Goal: Task Accomplishment & Management: Use online tool/utility

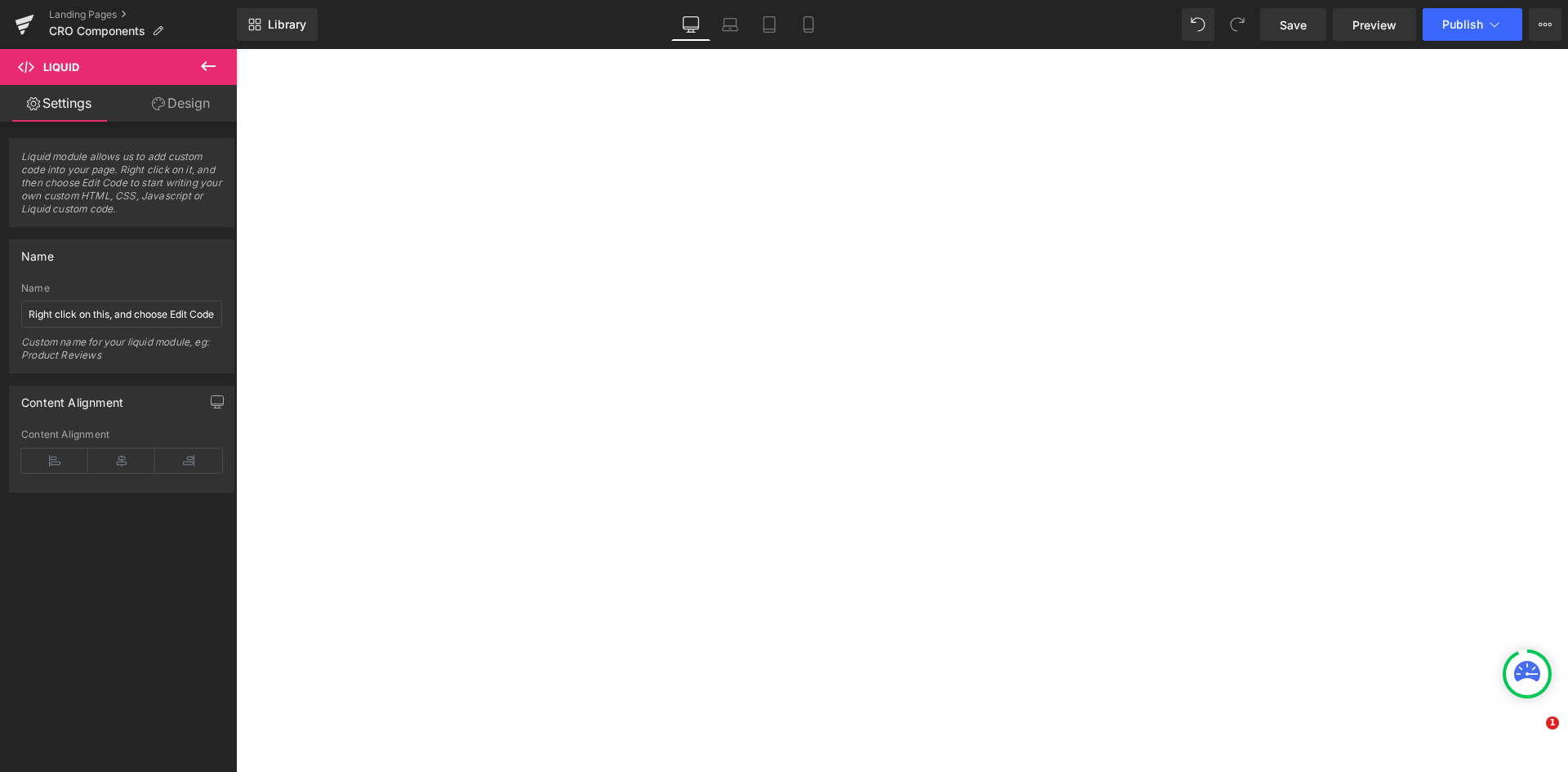
click at [1284, 25] on span "Save" at bounding box center [1293, 24] width 27 height 17
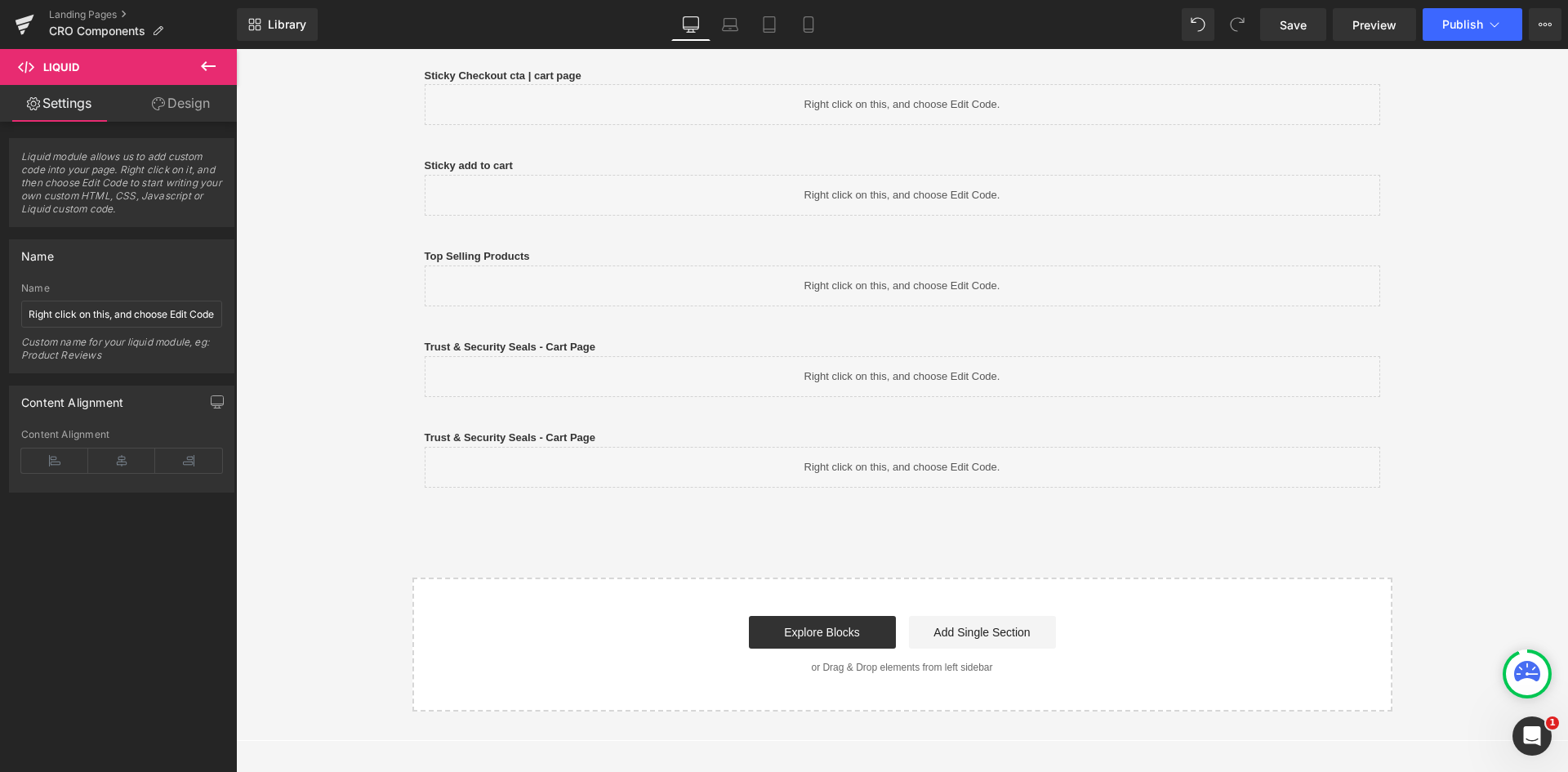
scroll to position [1169, 0]
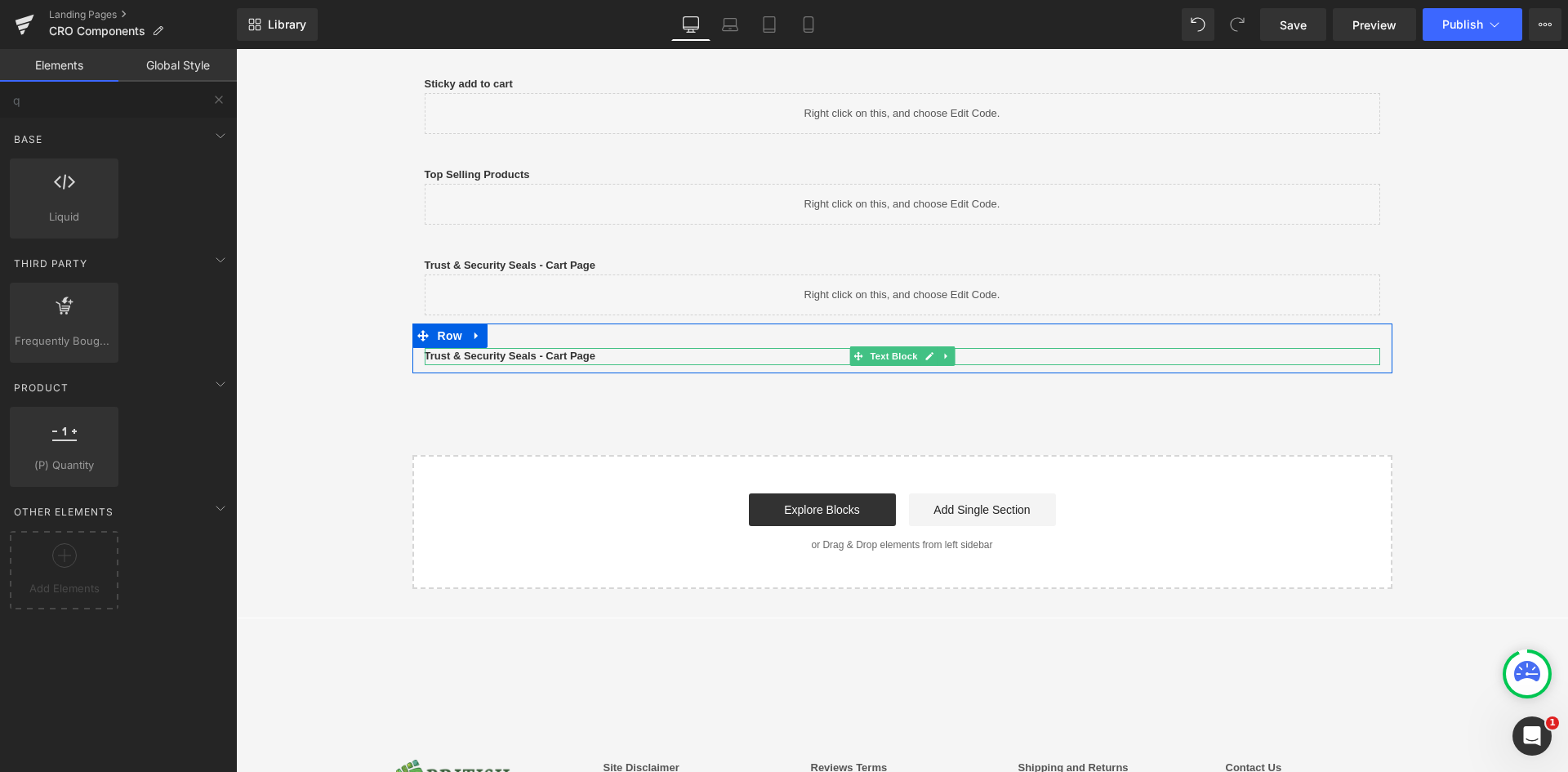
click at [514, 356] on b "Trust & Security Seals - Cart Page" at bounding box center [511, 356] width 172 height 12
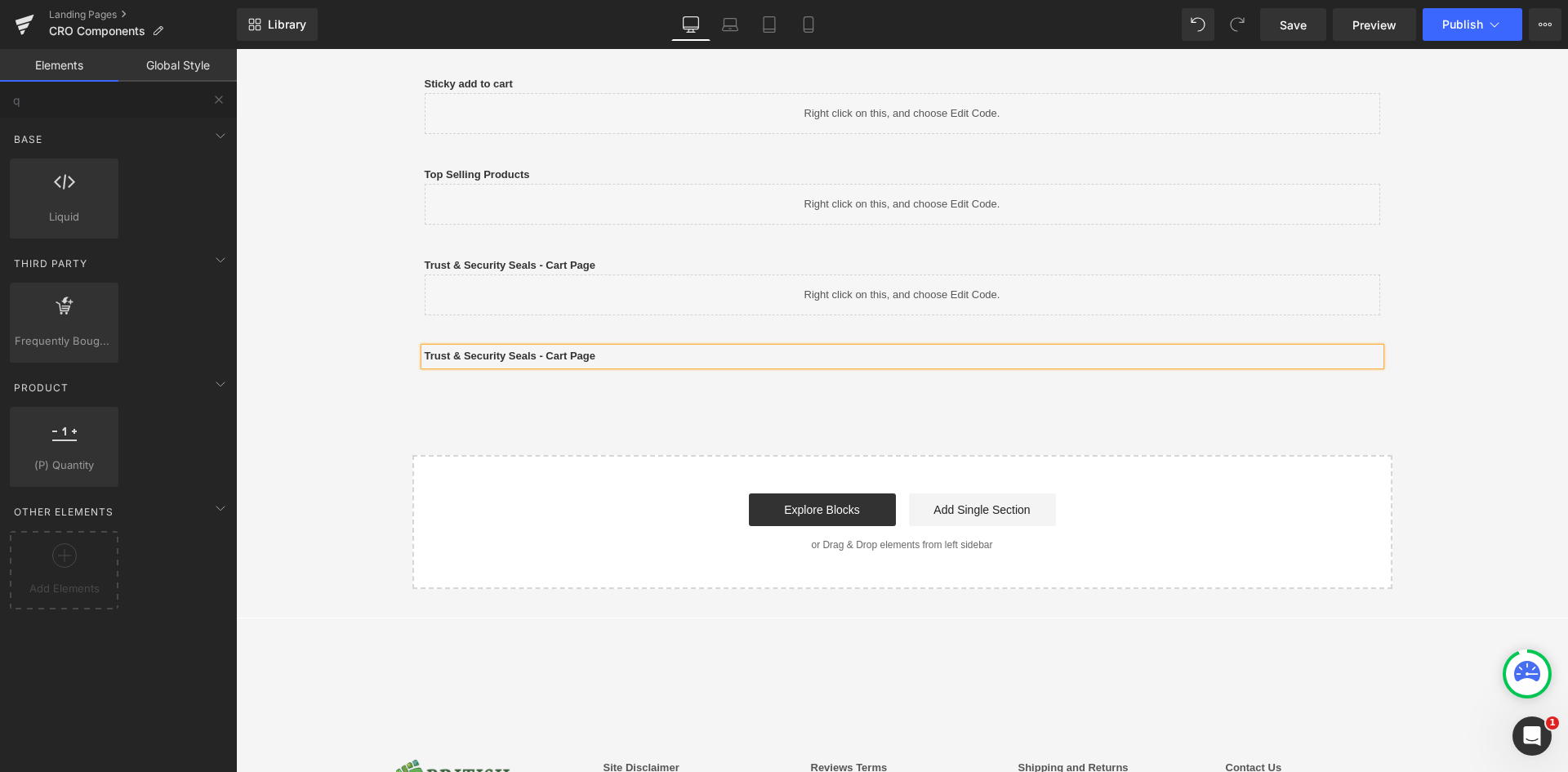
drag, startPoint x: 487, startPoint y: 426, endPoint x: 308, endPoint y: 49, distance: 417.3
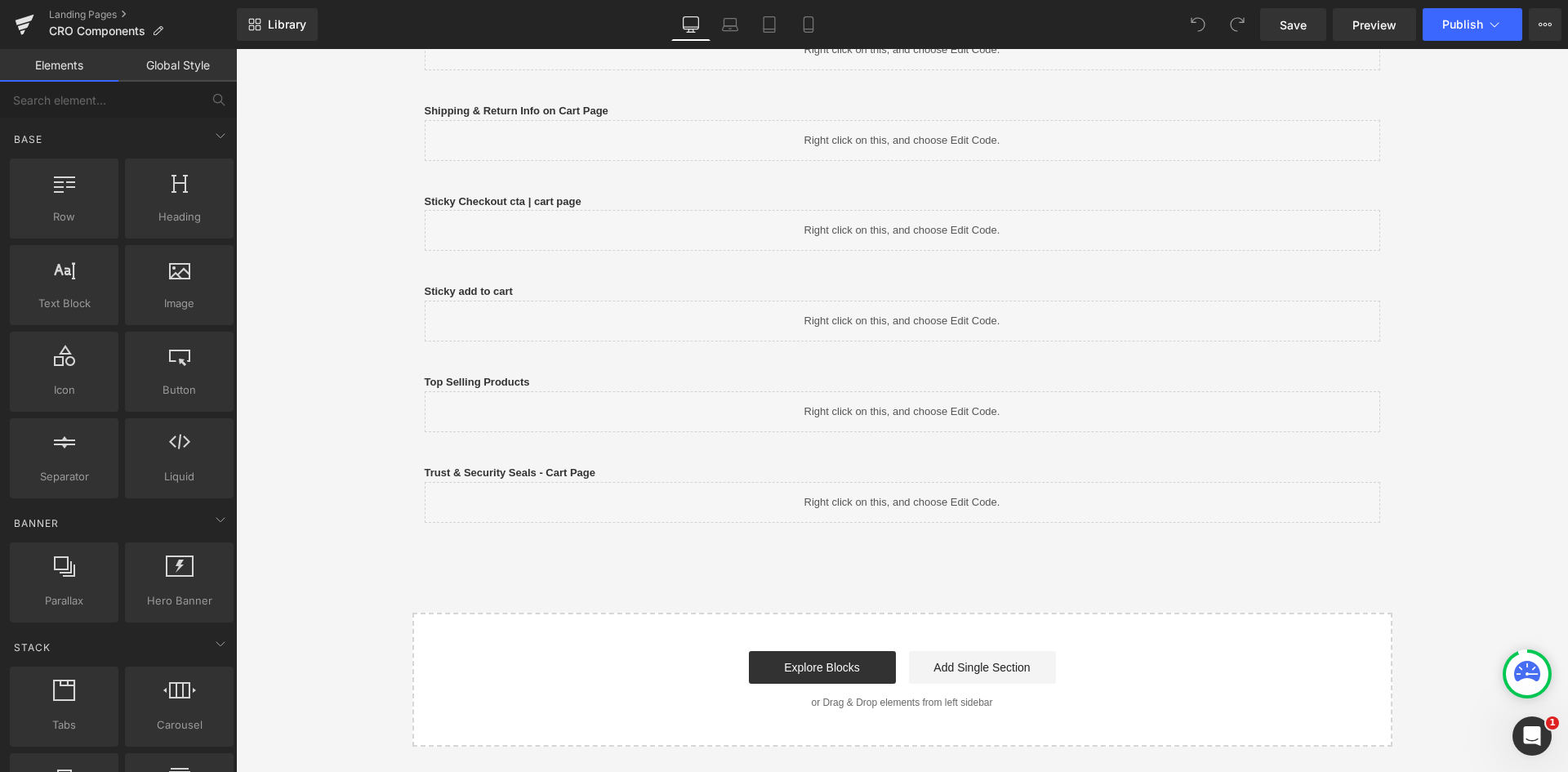
scroll to position [981, 0]
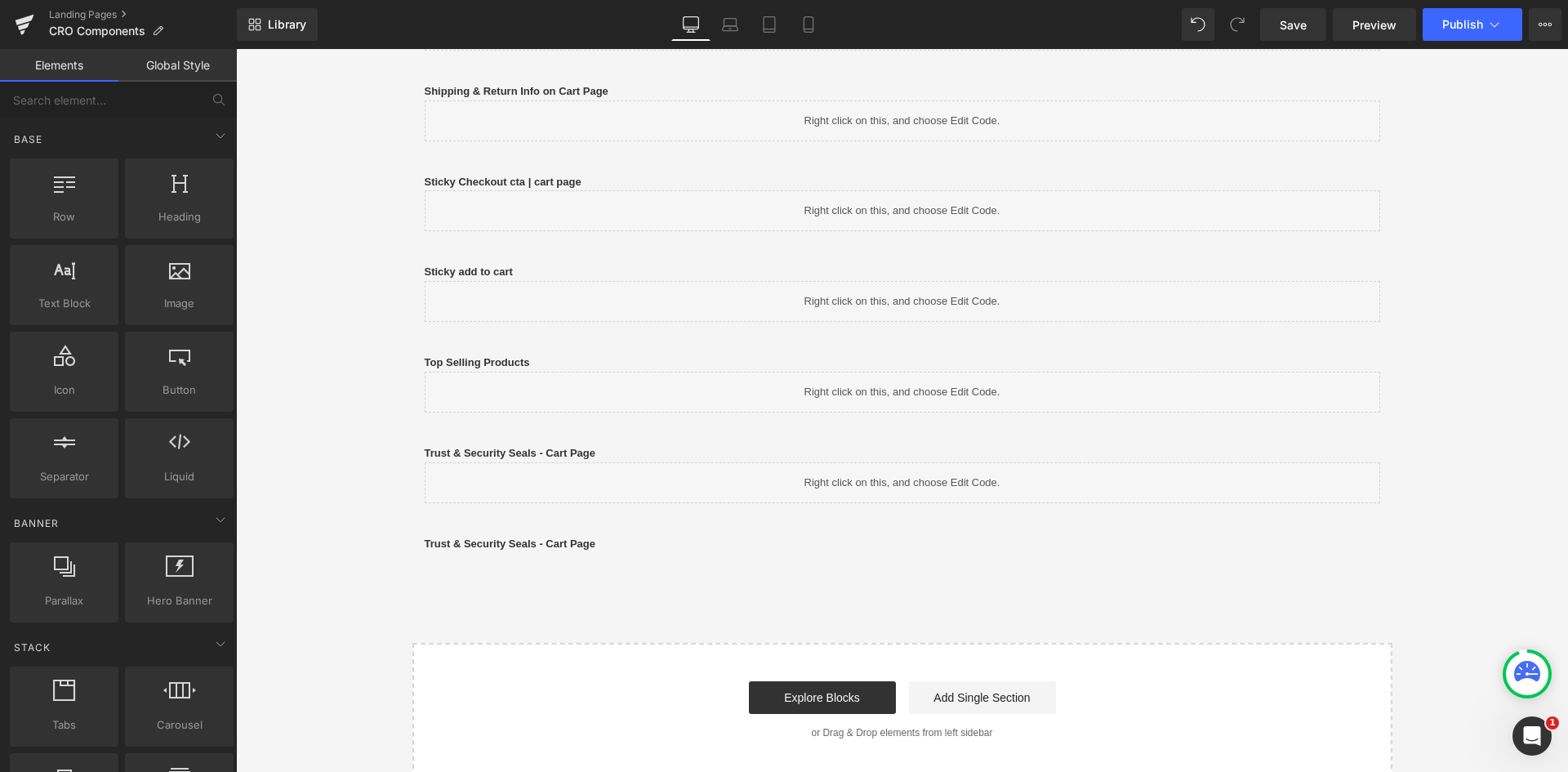
click at [565, 543] on b "Trust & Security Seals - Cart Page" at bounding box center [511, 544] width 172 height 12
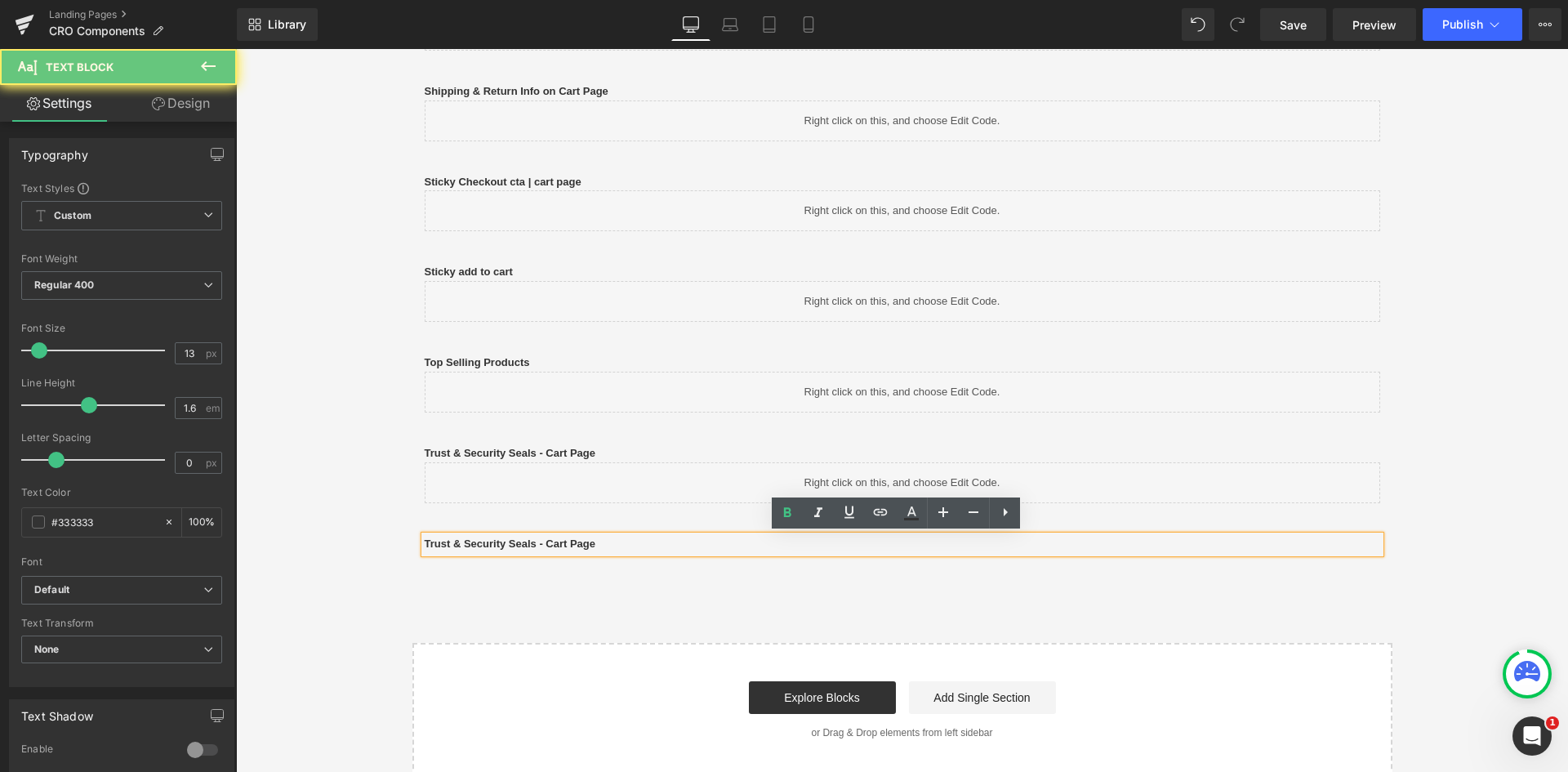
click at [583, 542] on b "Trust & Security Seals - Cart Page" at bounding box center [511, 544] width 172 height 12
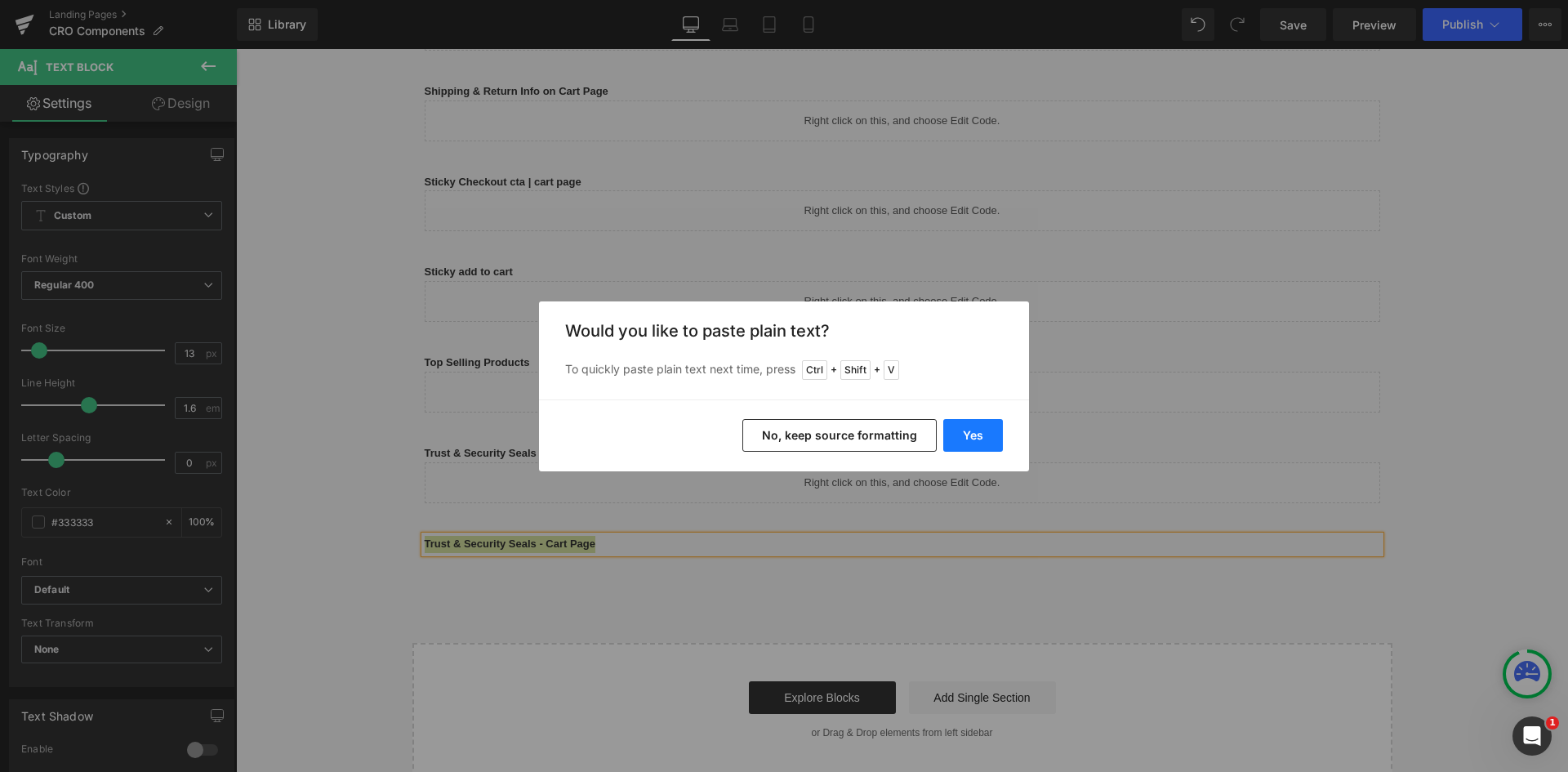
drag, startPoint x: 979, startPoint y: 437, endPoint x: 742, endPoint y: 399, distance: 240.0
click at [979, 437] on button "Yes" at bounding box center [973, 435] width 59 height 33
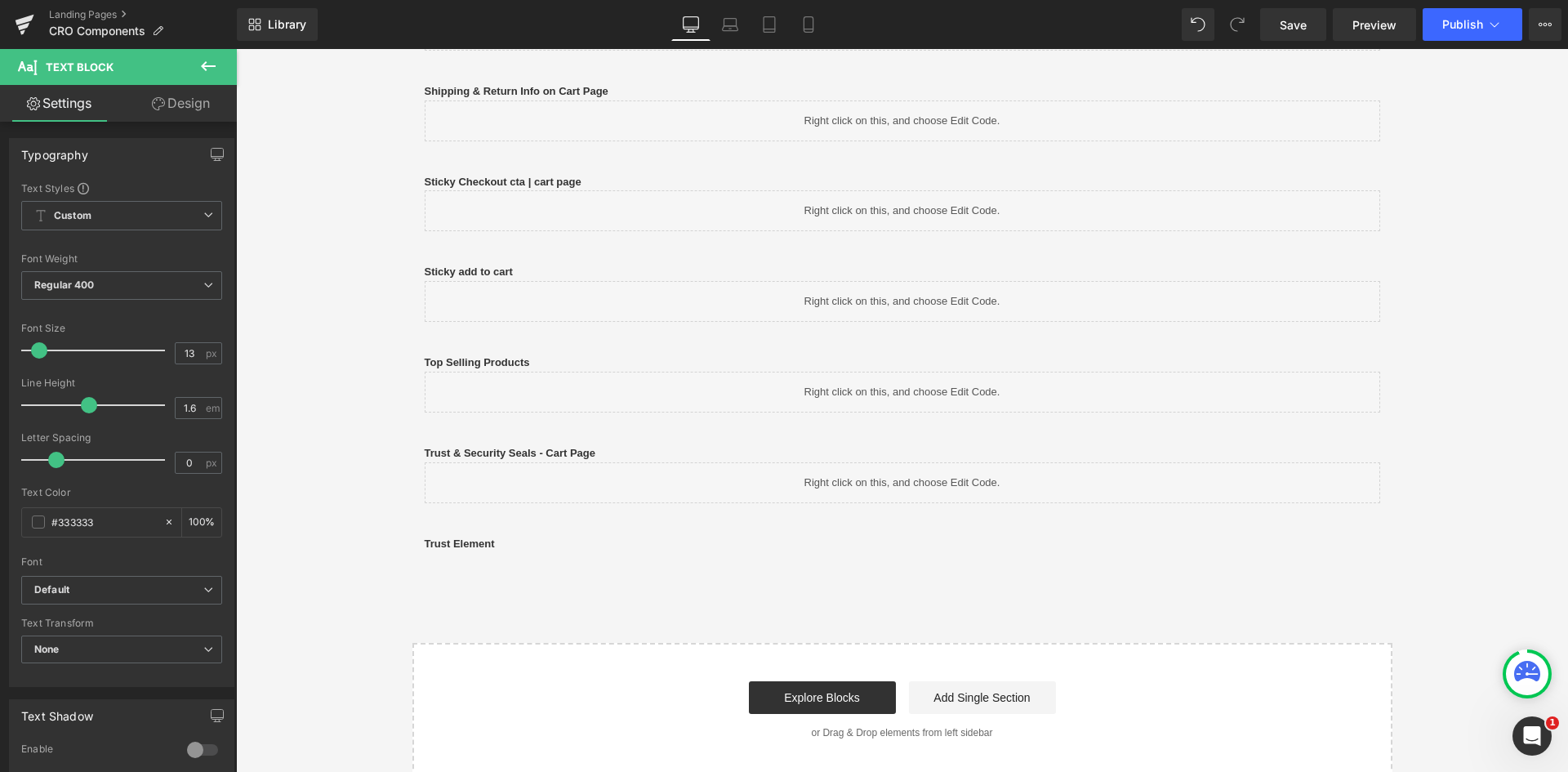
click at [215, 62] on icon at bounding box center [208, 66] width 19 height 19
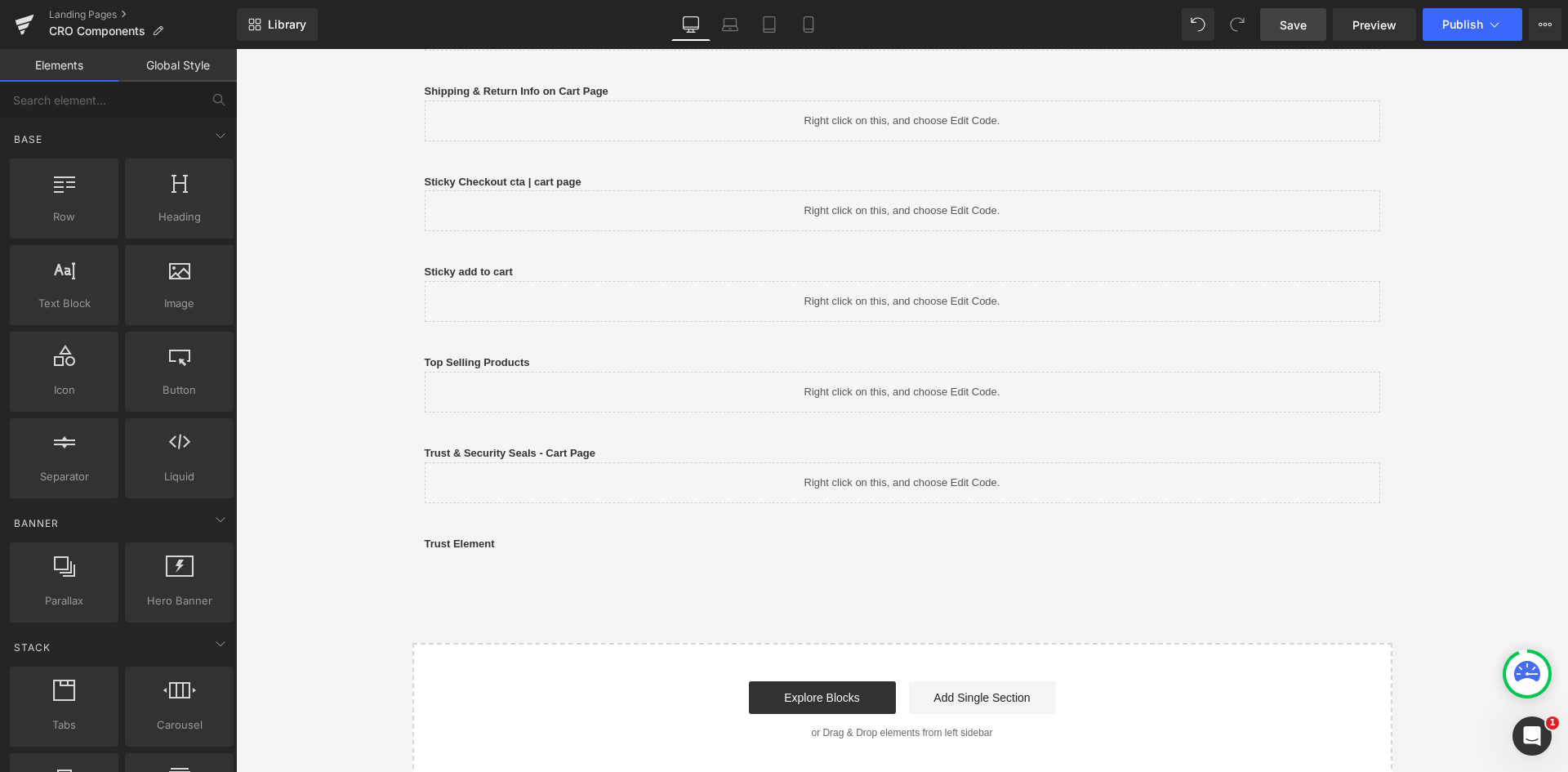
click at [1306, 27] on span "Save" at bounding box center [1293, 24] width 27 height 17
click at [178, 103] on input "text" at bounding box center [100, 99] width 201 height 36
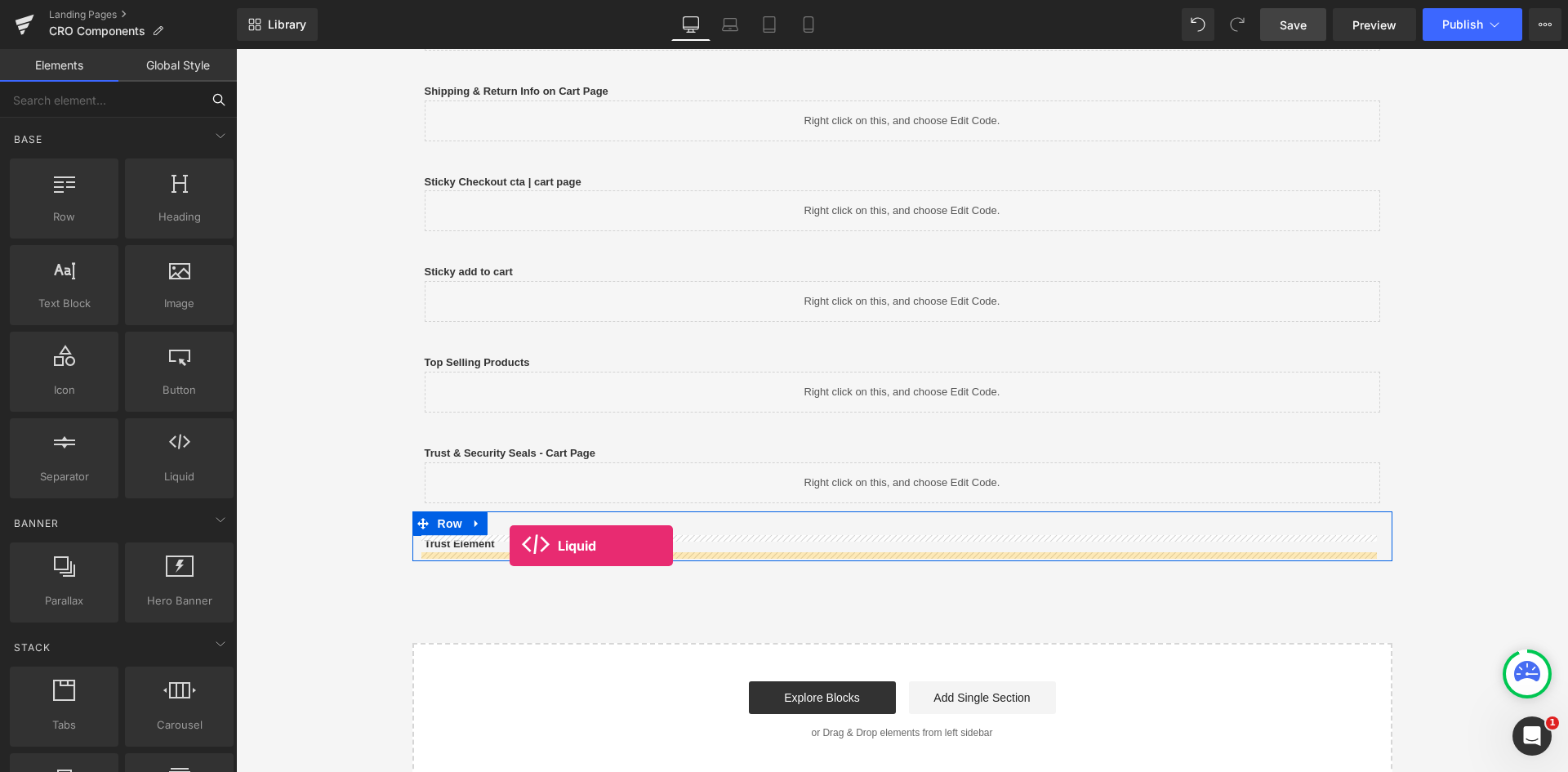
drag, startPoint x: 470, startPoint y: 533, endPoint x: 509, endPoint y: 546, distance: 41.1
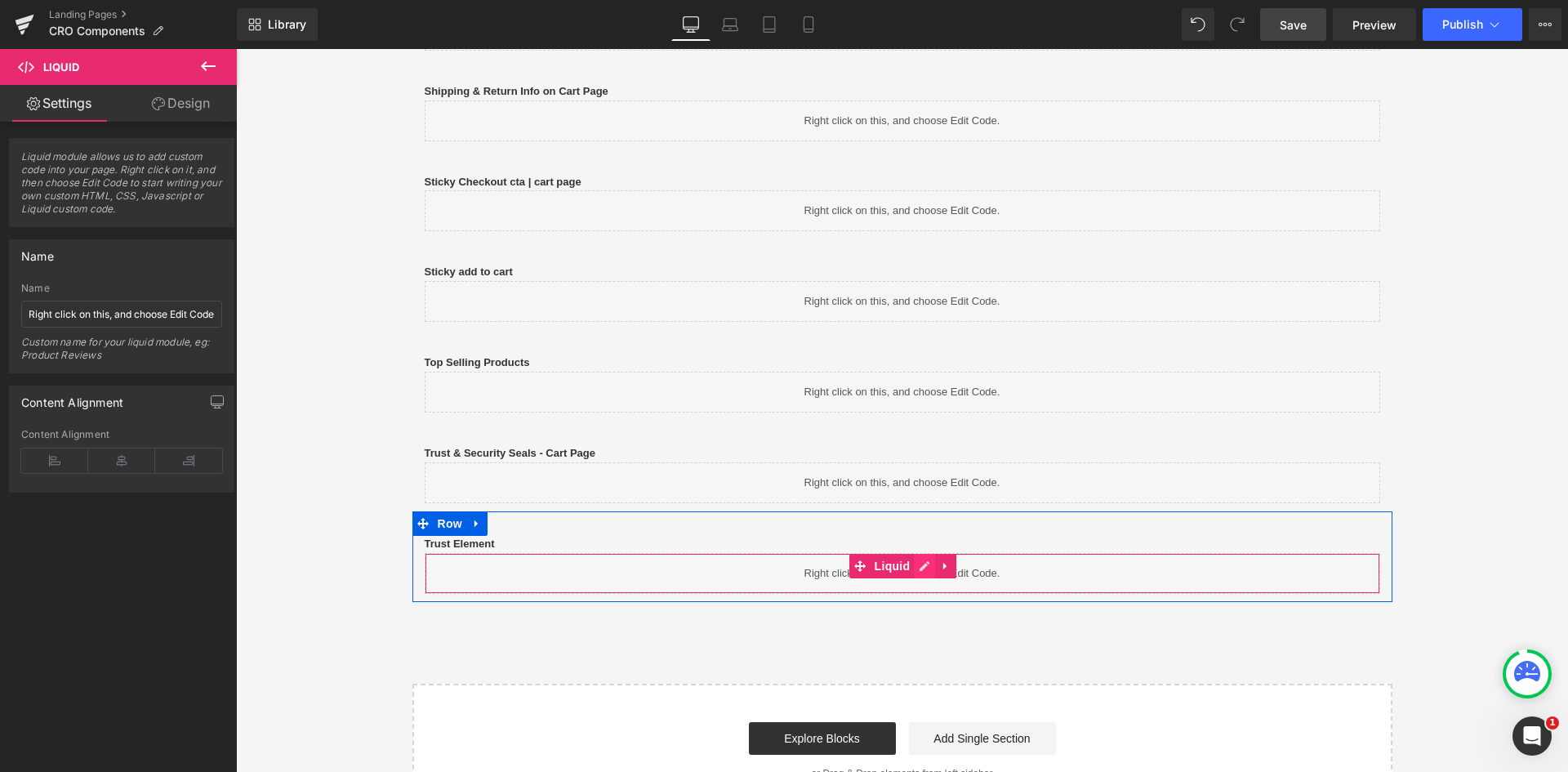
click at [914, 569] on link at bounding box center [925, 566] width 21 height 25
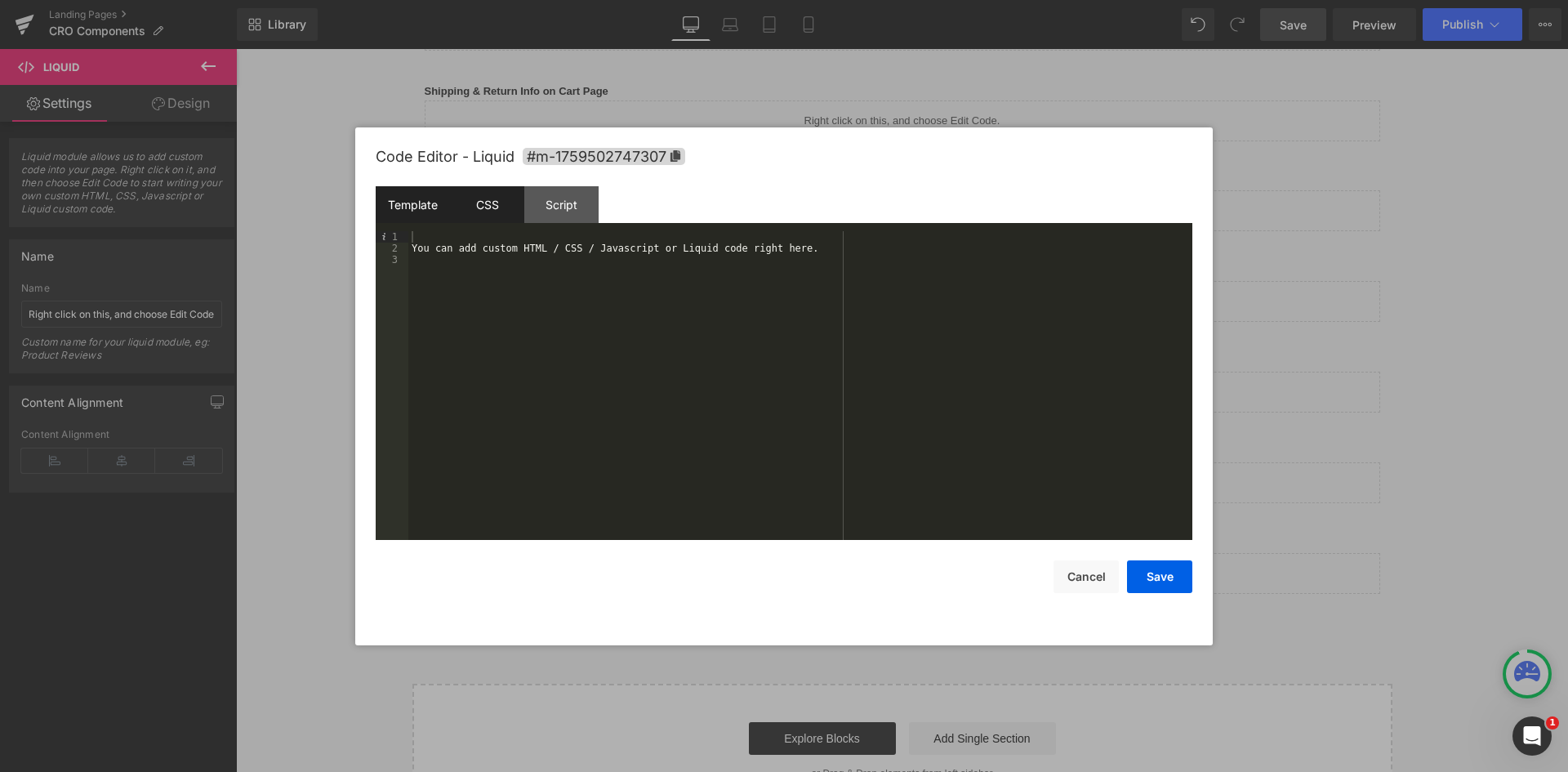
click at [503, 221] on div "CSS" at bounding box center [487, 204] width 74 height 36
click at [527, 250] on div "#m-1759502747307 { }" at bounding box center [800, 397] width 784 height 331
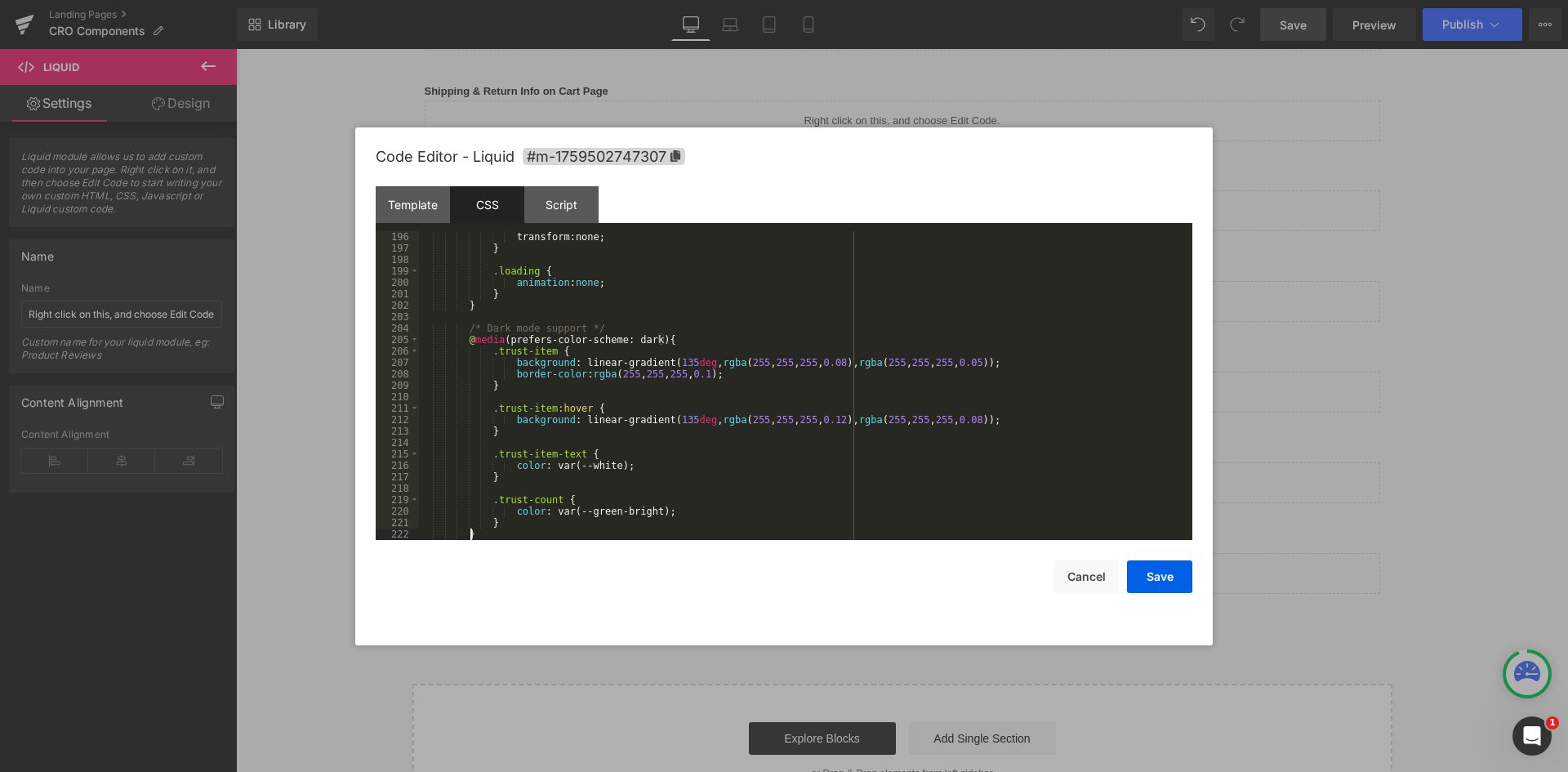
scroll to position [2231, 0]
click at [416, 208] on div "Template" at bounding box center [413, 204] width 74 height 36
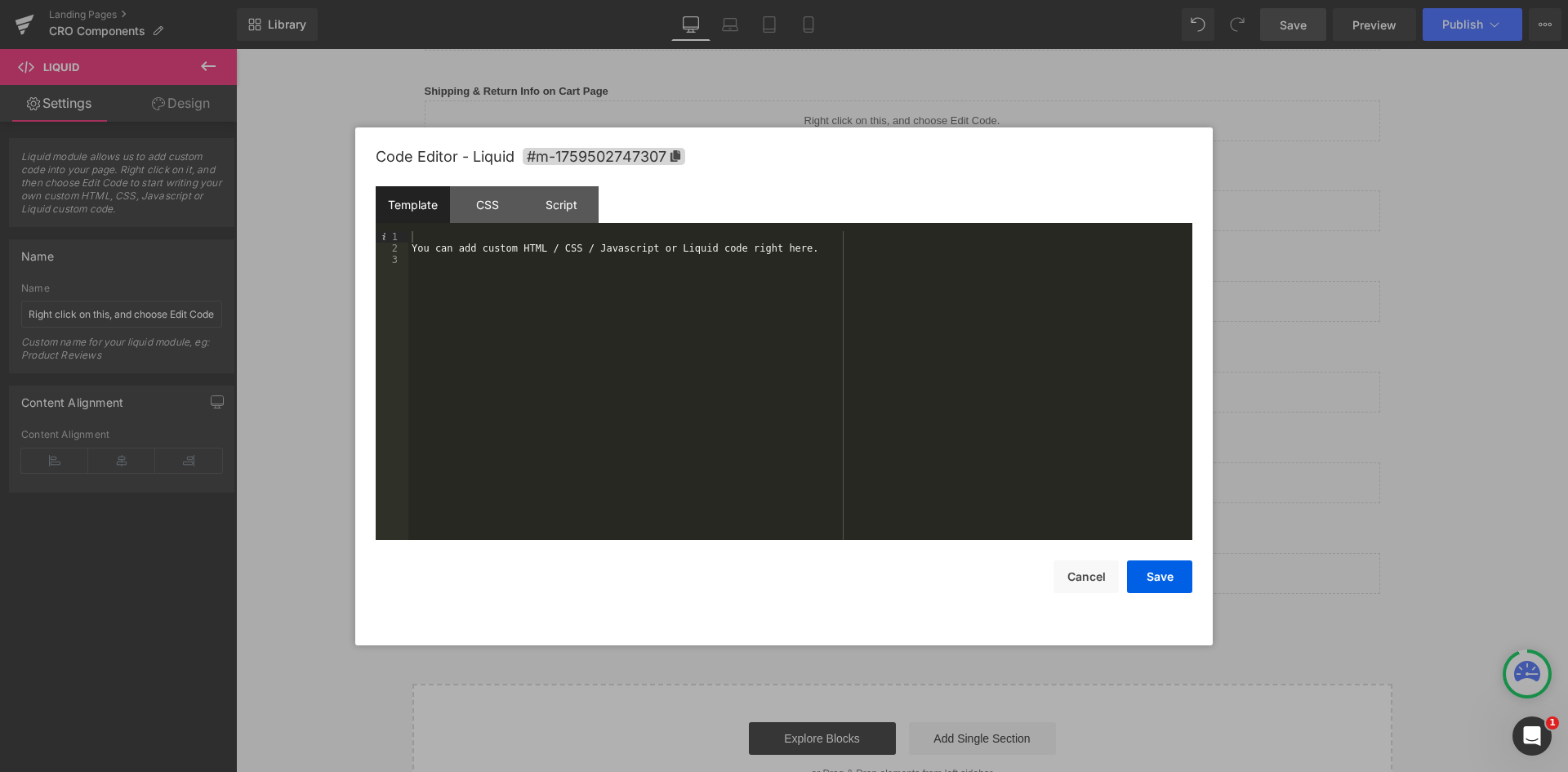
click at [627, 237] on div "You can add custom HTML / CSS / Javascript or Liquid code right here." at bounding box center [800, 397] width 784 height 331
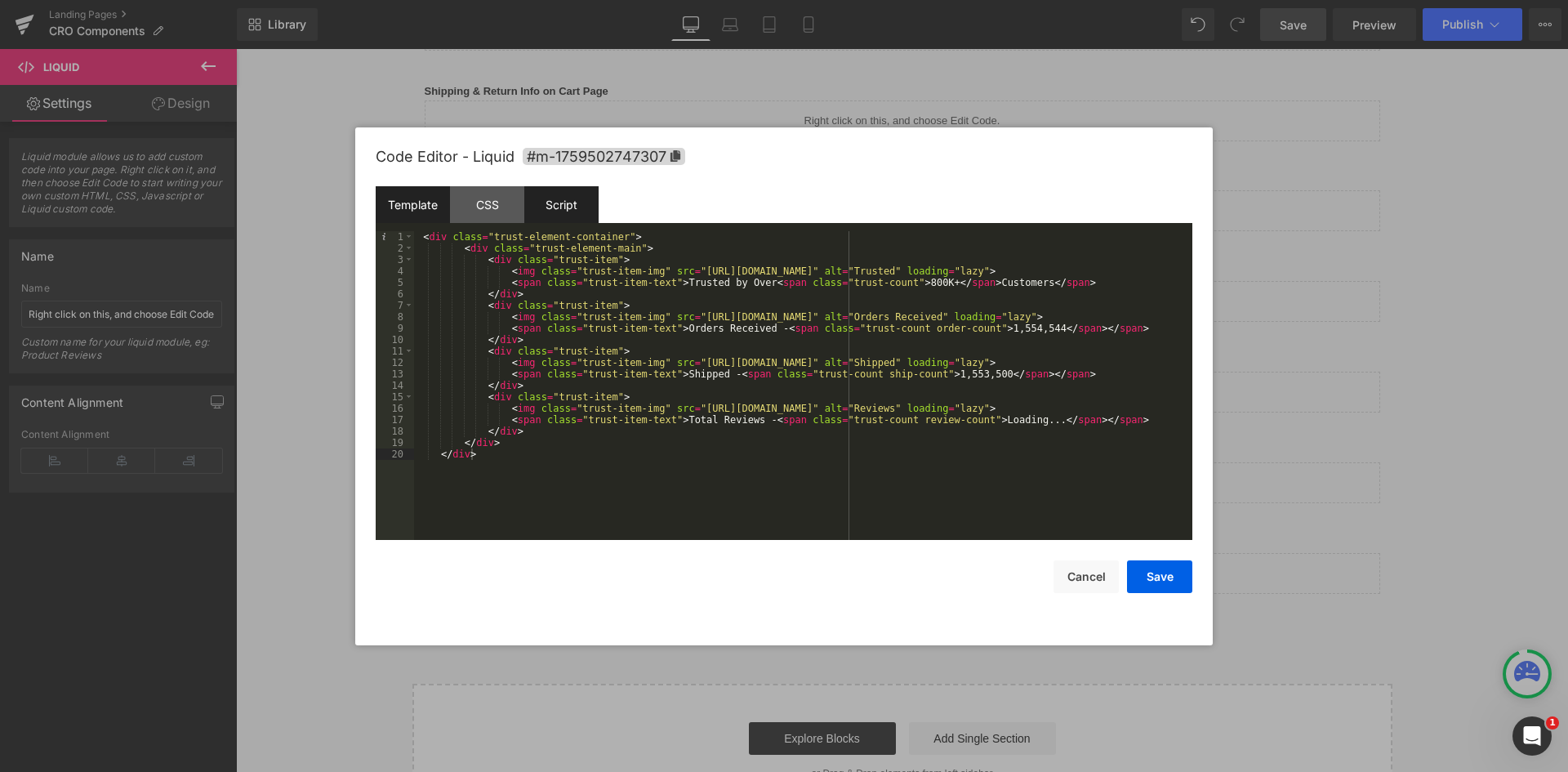
click at [574, 219] on div "Script" at bounding box center [562, 204] width 74 height 36
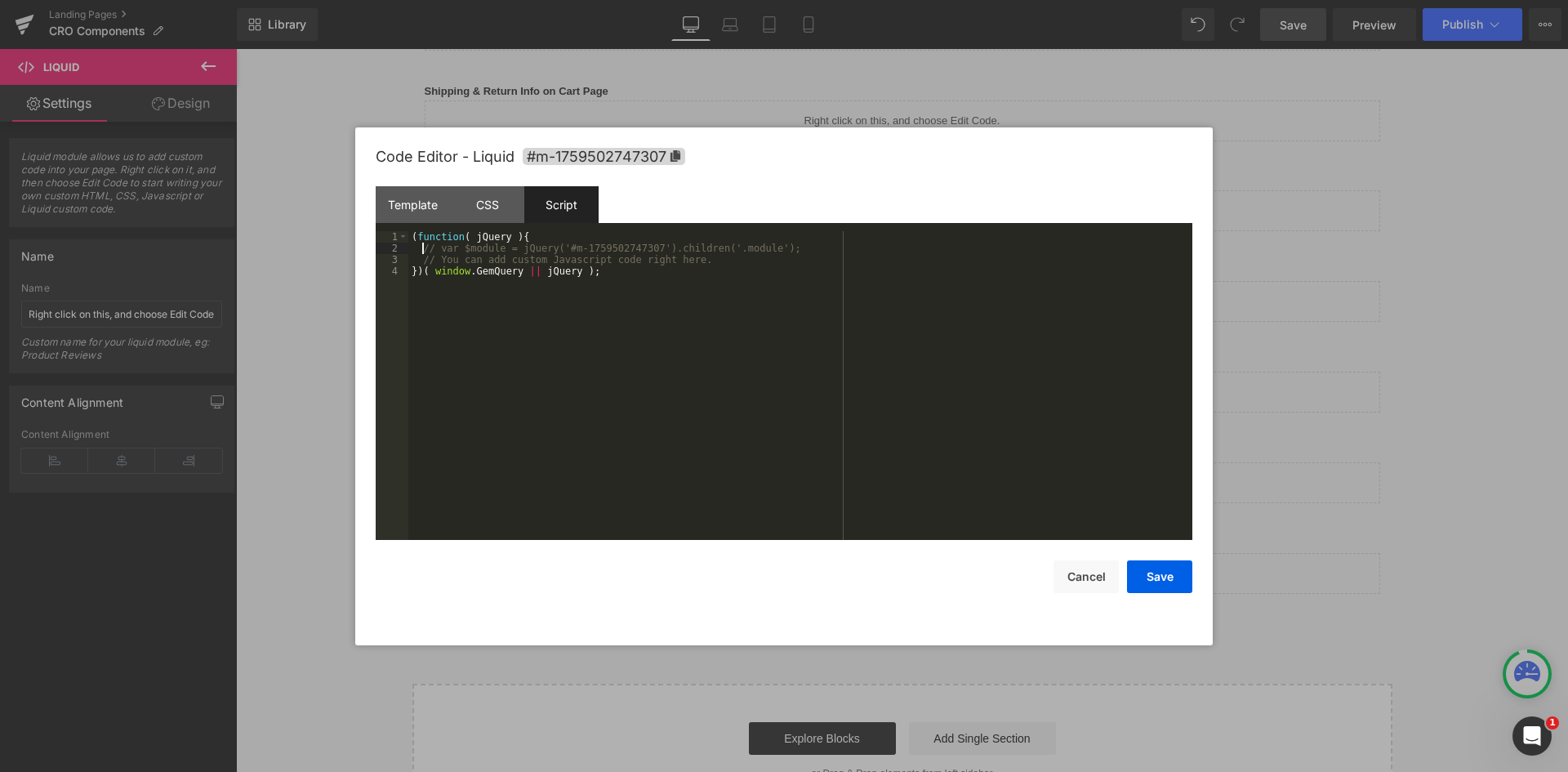
click at [423, 248] on div "( function ( jQuery ) { // var $module = jQuery('#m-1759502747307').children('.…" at bounding box center [800, 397] width 784 height 331
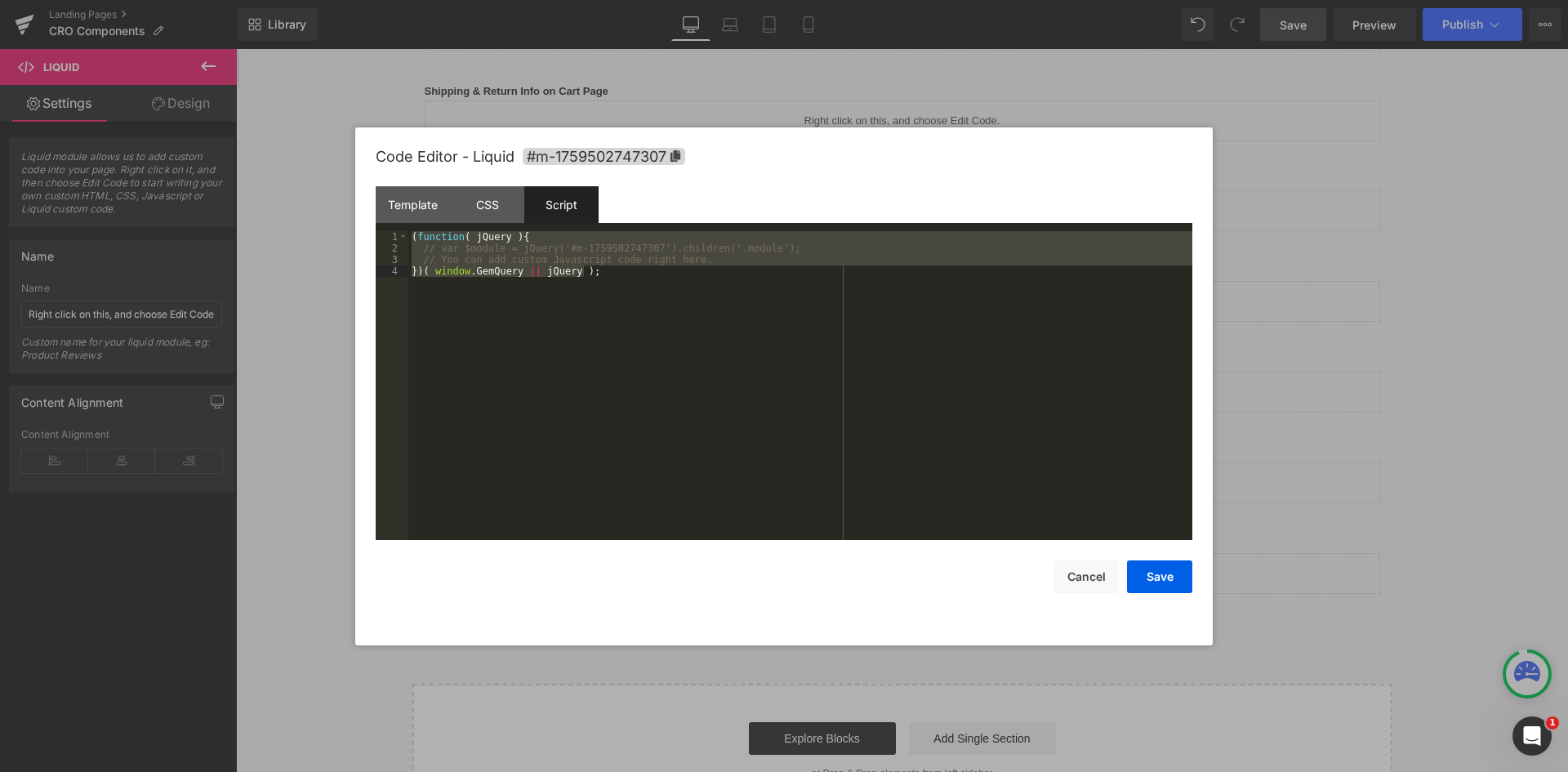
click at [584, 261] on div "( function ( jQuery ) { // var $module = jQuery('#m-1759502747307').children('.…" at bounding box center [800, 386] width 784 height 309
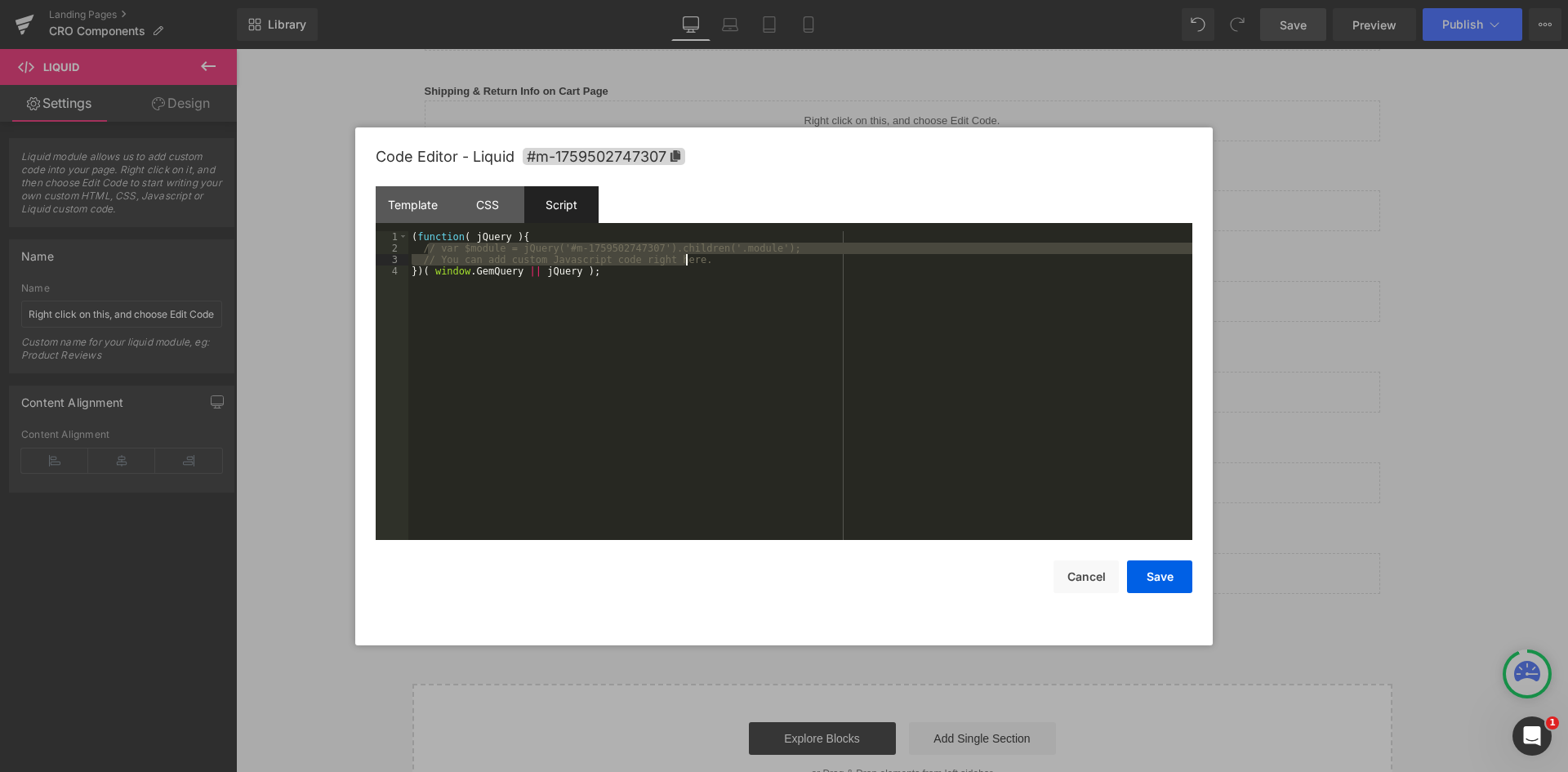
drag, startPoint x: 426, startPoint y: 247, endPoint x: 708, endPoint y: 260, distance: 282.3
click at [708, 260] on div "( function ( jQuery ) { // var $module = jQuery('#m-1759502747307').children('.…" at bounding box center [800, 397] width 784 height 331
click at [704, 261] on div "( function ( jQuery ) { // var $module = jQuery('#m-1759502747307').children('.…" at bounding box center [800, 386] width 784 height 309
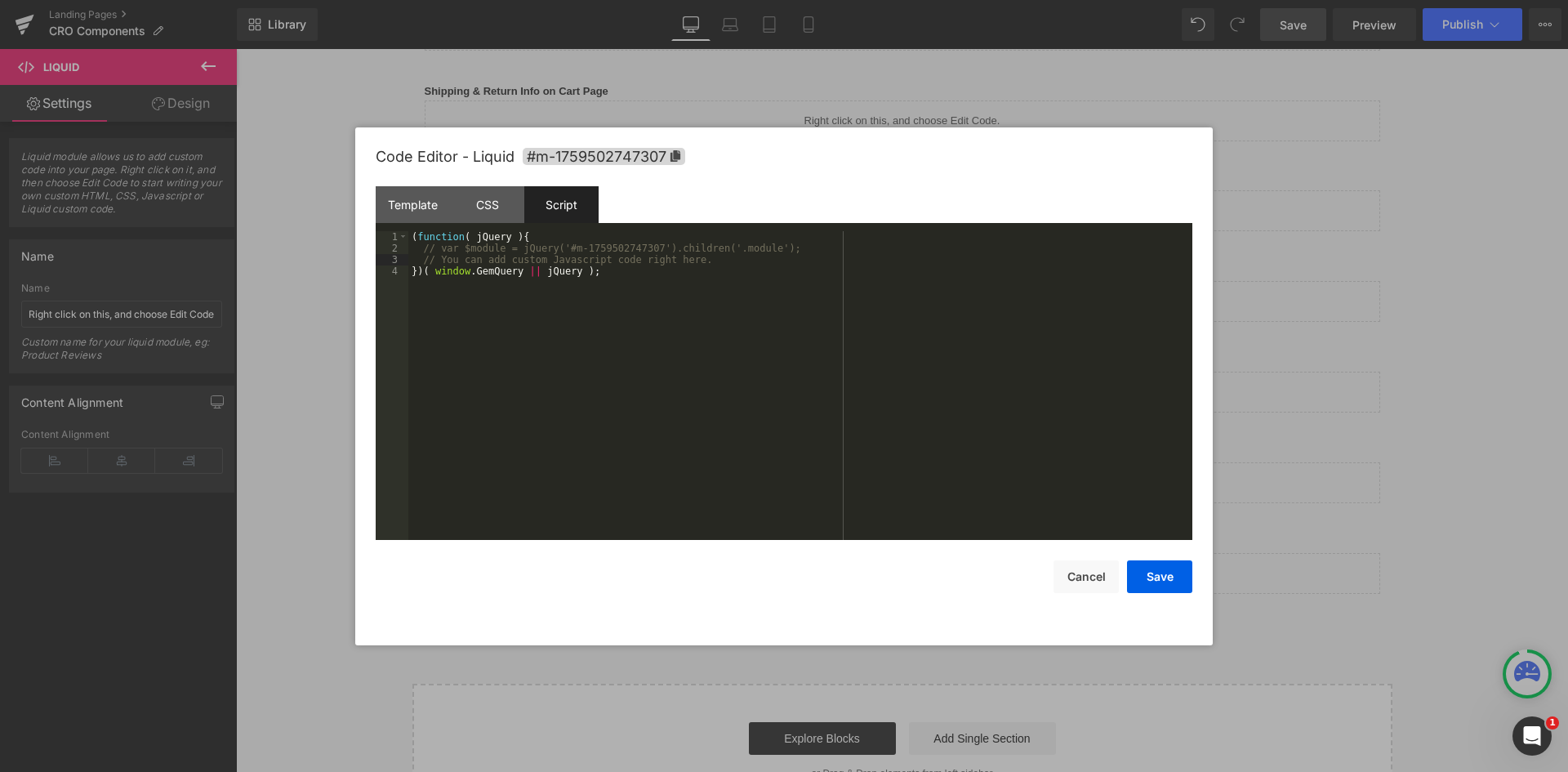
click at [424, 251] on div "( function ( jQuery ) { // var $module = jQuery('#m-1759502747307').children('.…" at bounding box center [800, 397] width 784 height 331
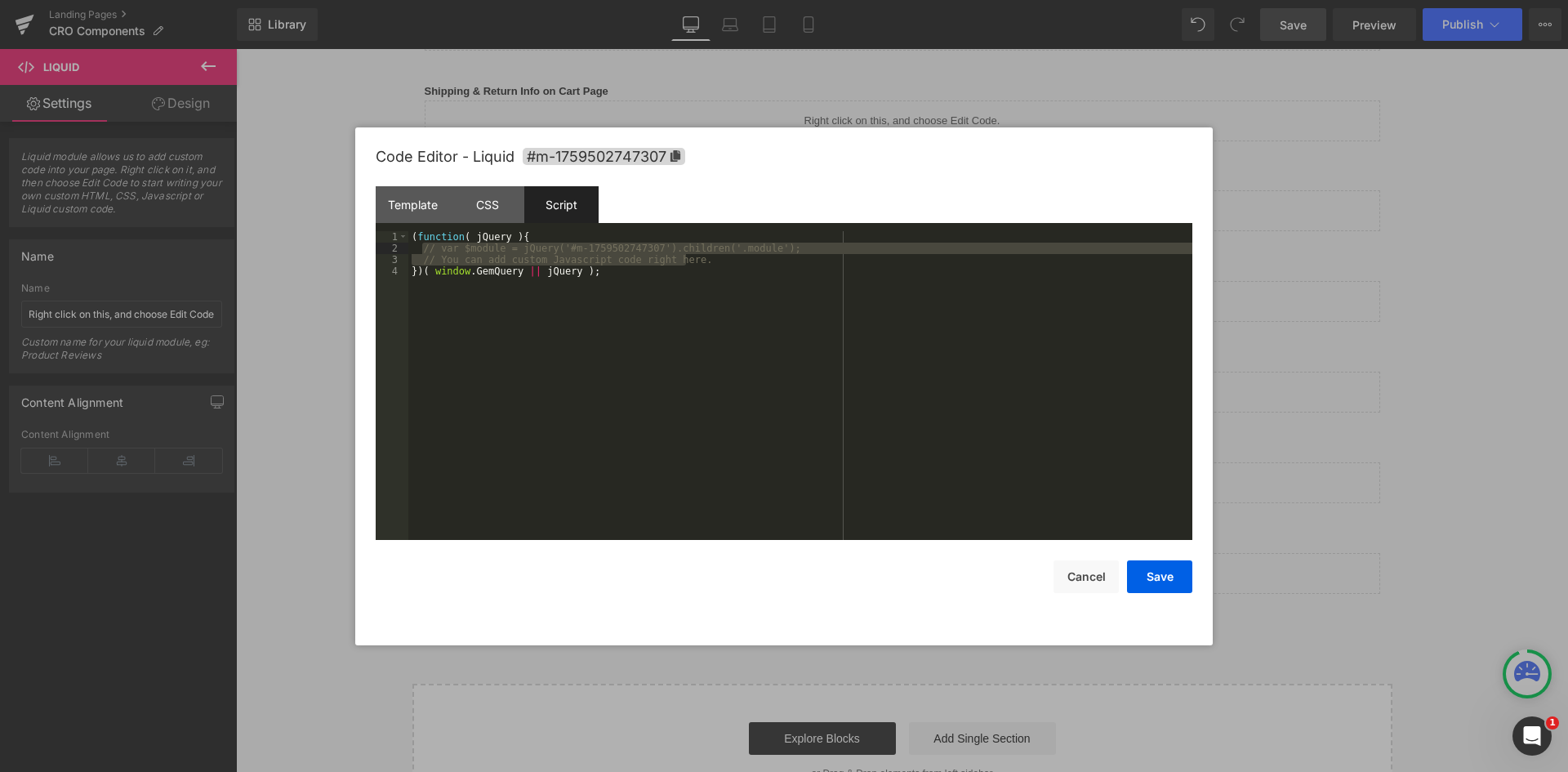
scroll to position [1144, 0]
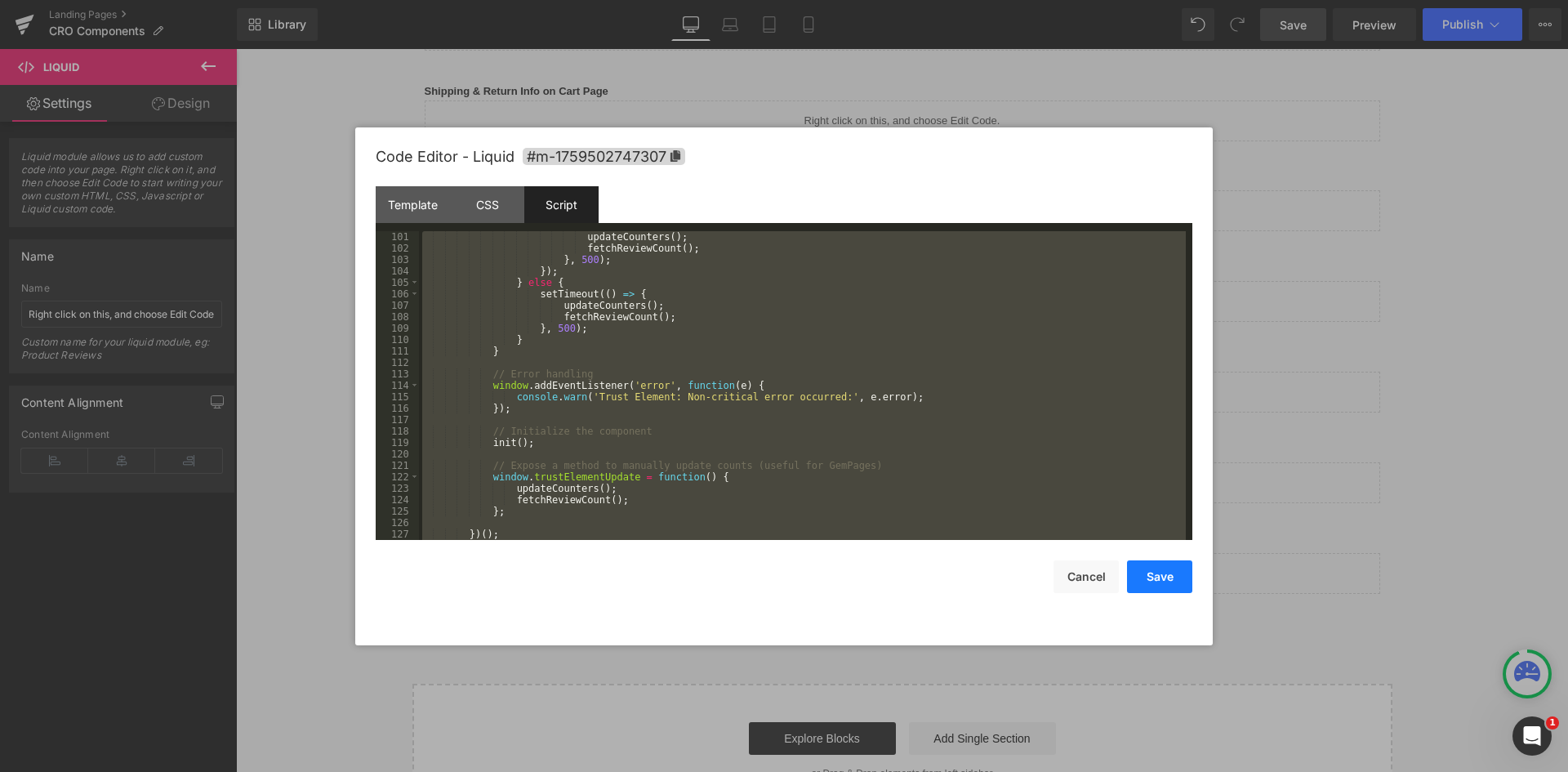
click at [1158, 573] on button "Save" at bounding box center [1160, 577] width 66 height 33
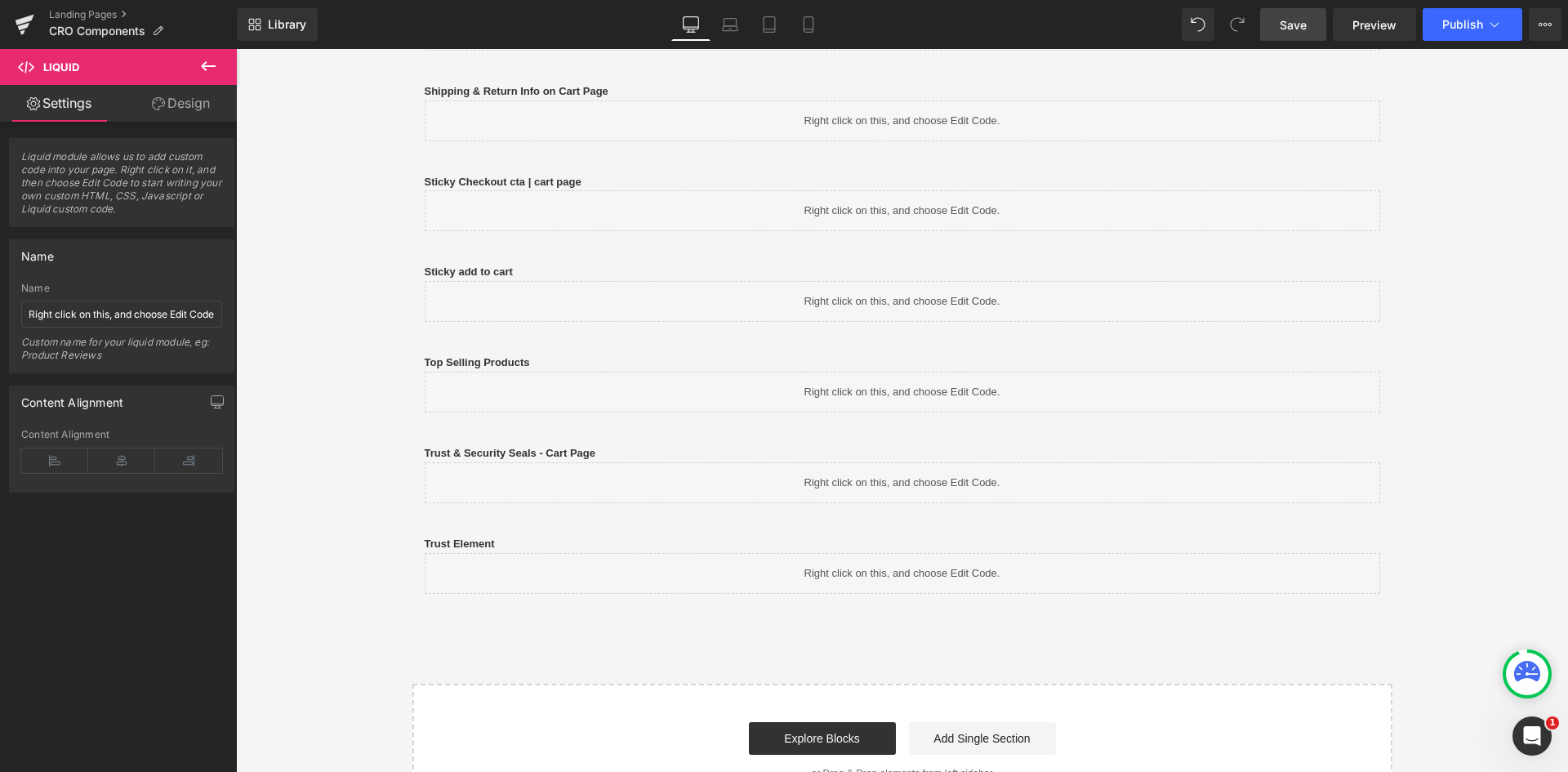
drag, startPoint x: 1301, startPoint y: 30, endPoint x: 283, endPoint y: 163, distance: 1026.7
click at [1301, 30] on span "Save" at bounding box center [1293, 24] width 27 height 17
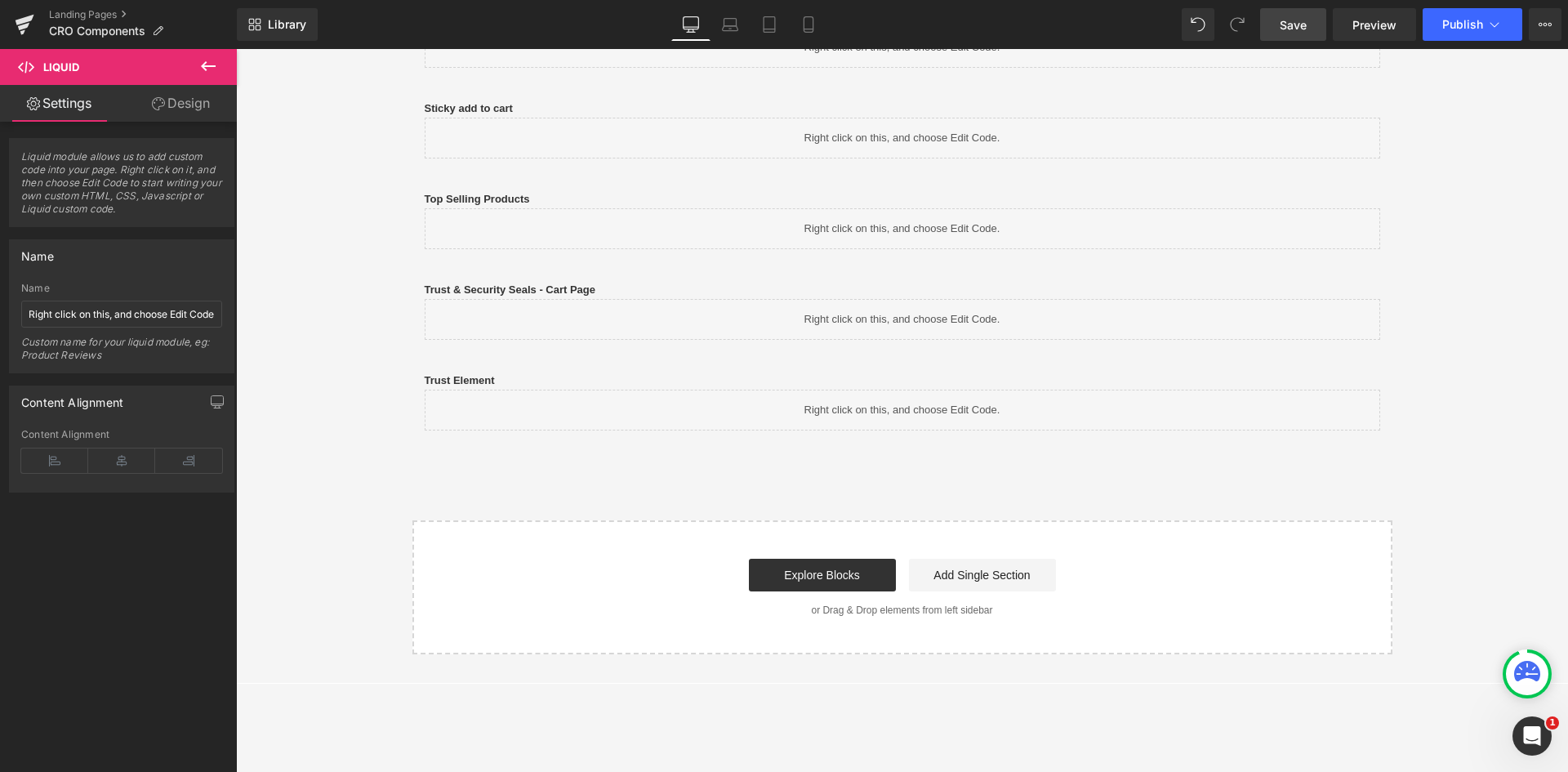
click at [1293, 29] on span "Save" at bounding box center [1293, 24] width 27 height 17
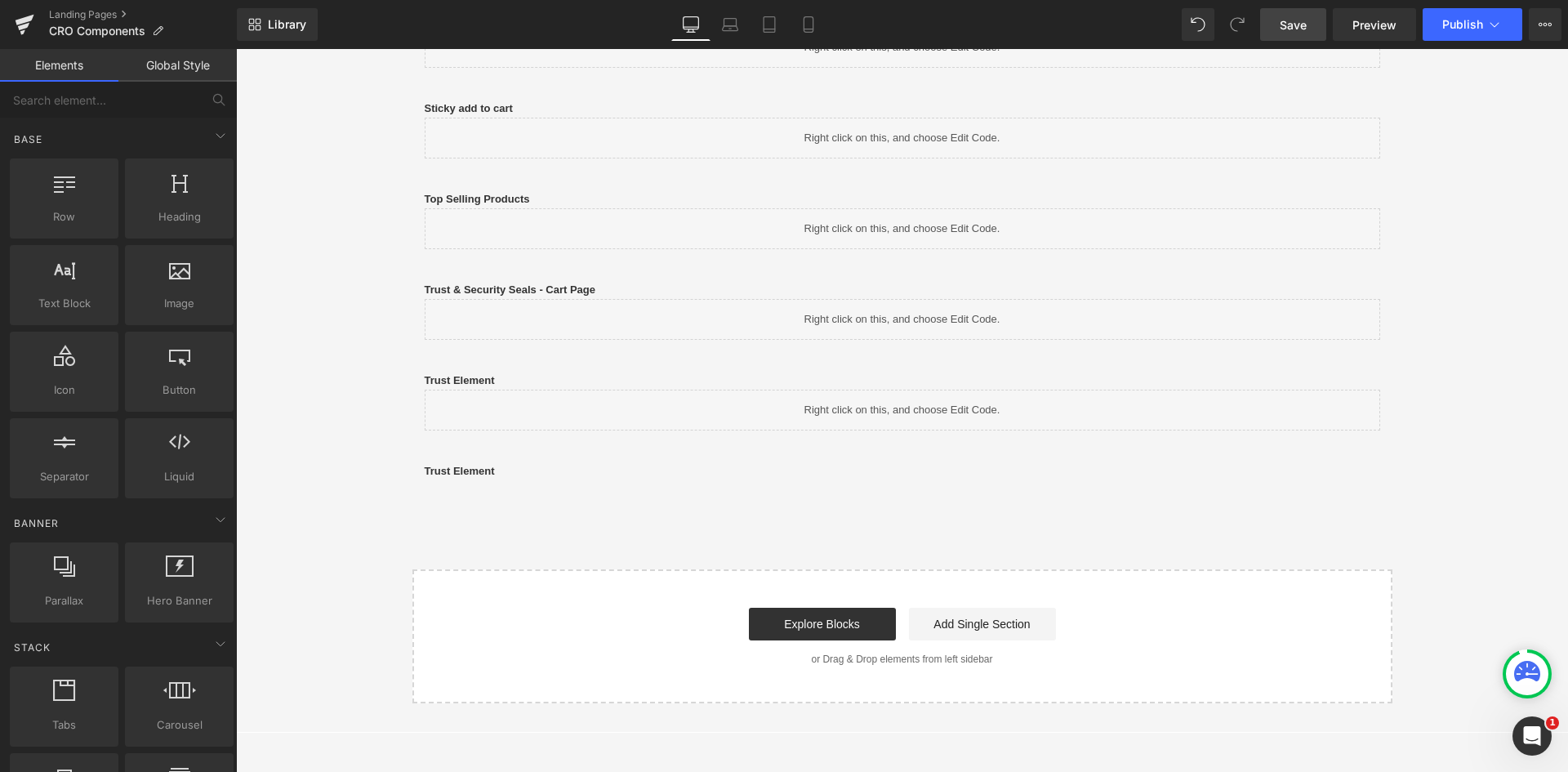
click at [1287, 31] on span "Save" at bounding box center [1293, 24] width 27 height 17
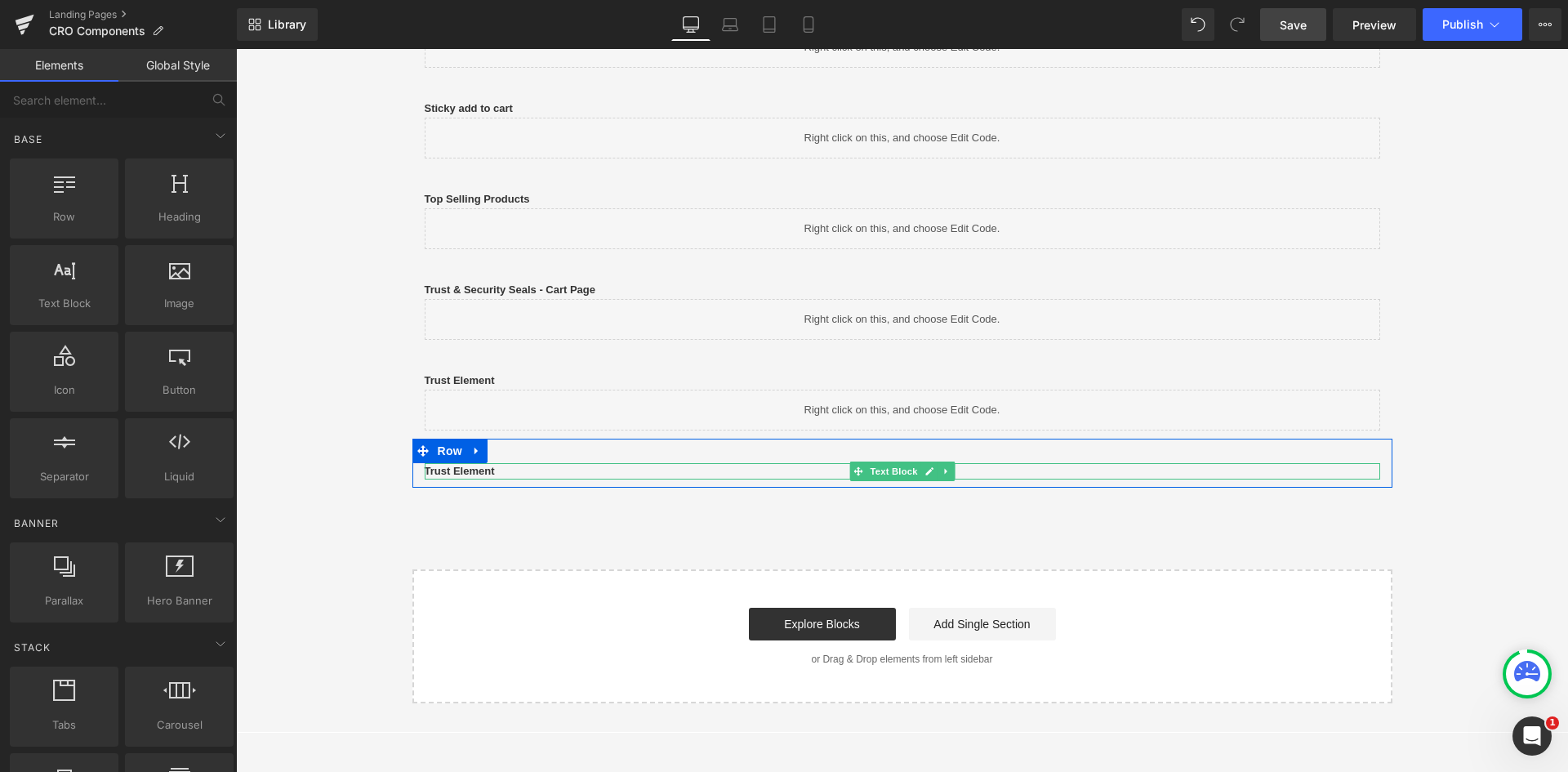
click at [508, 474] on p "Trust Element" at bounding box center [903, 472] width 956 height 17
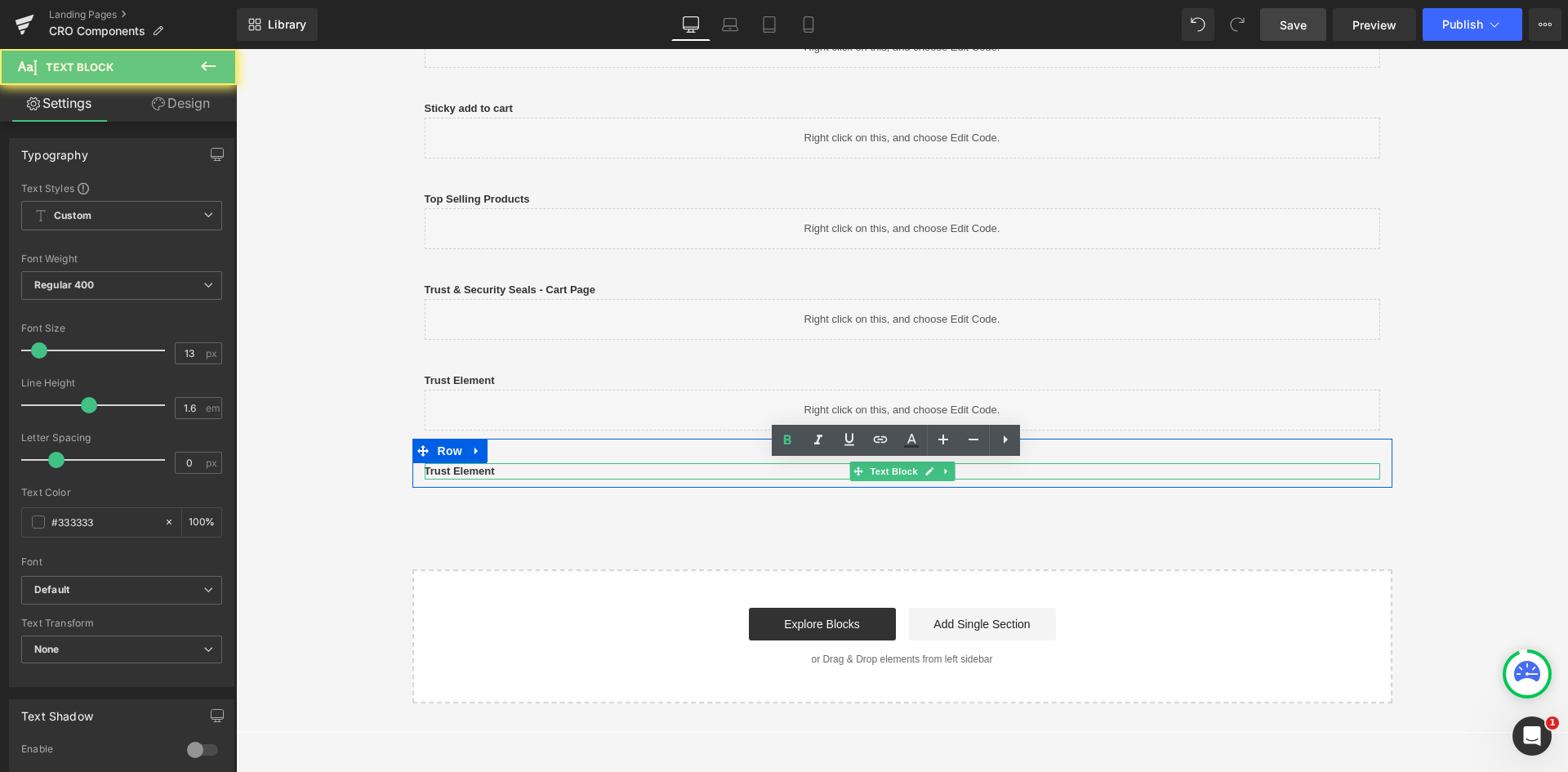
click at [505, 470] on p "Trust Element" at bounding box center [903, 472] width 956 height 17
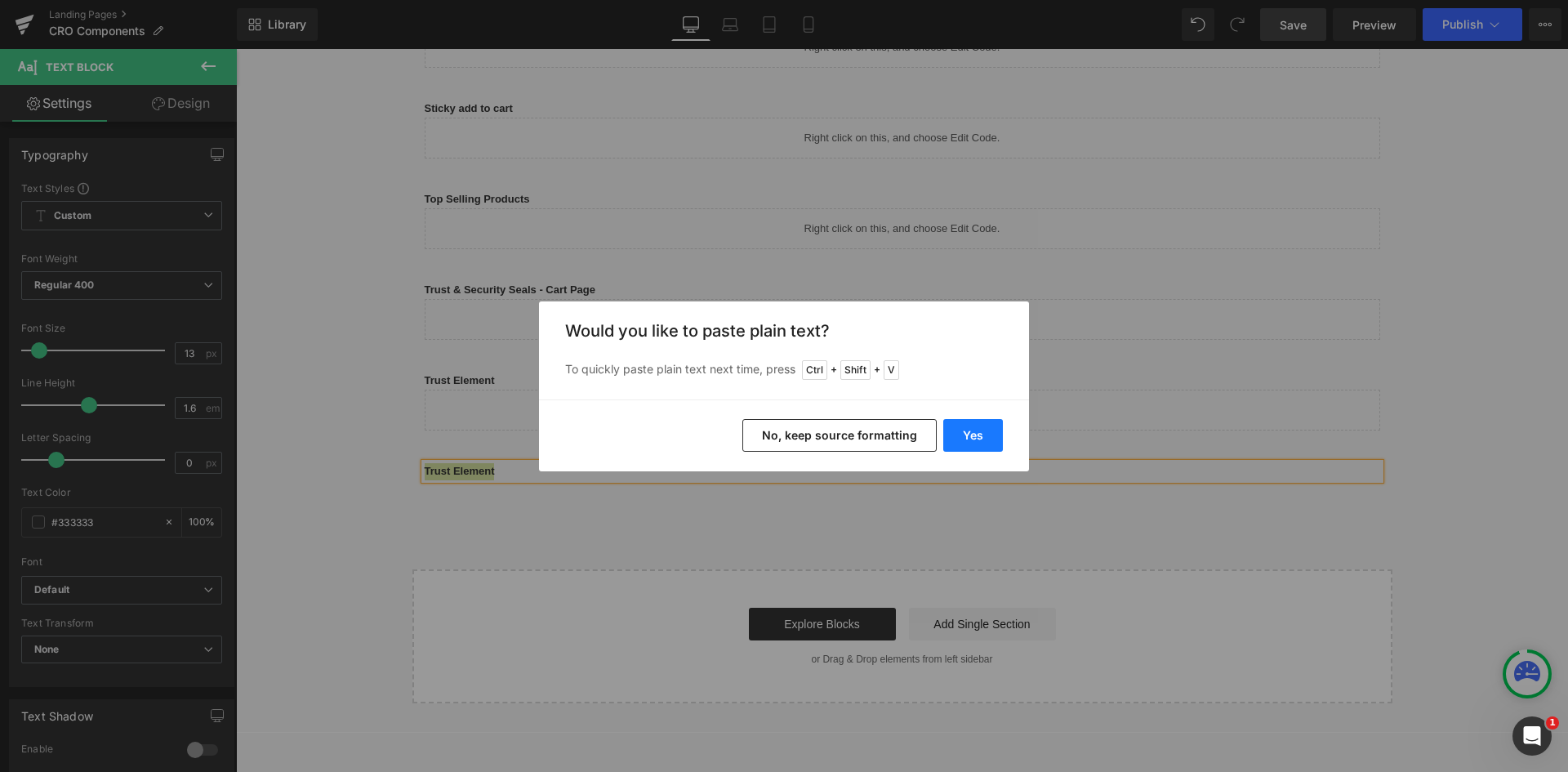
click at [969, 435] on button "Yes" at bounding box center [973, 435] width 59 height 33
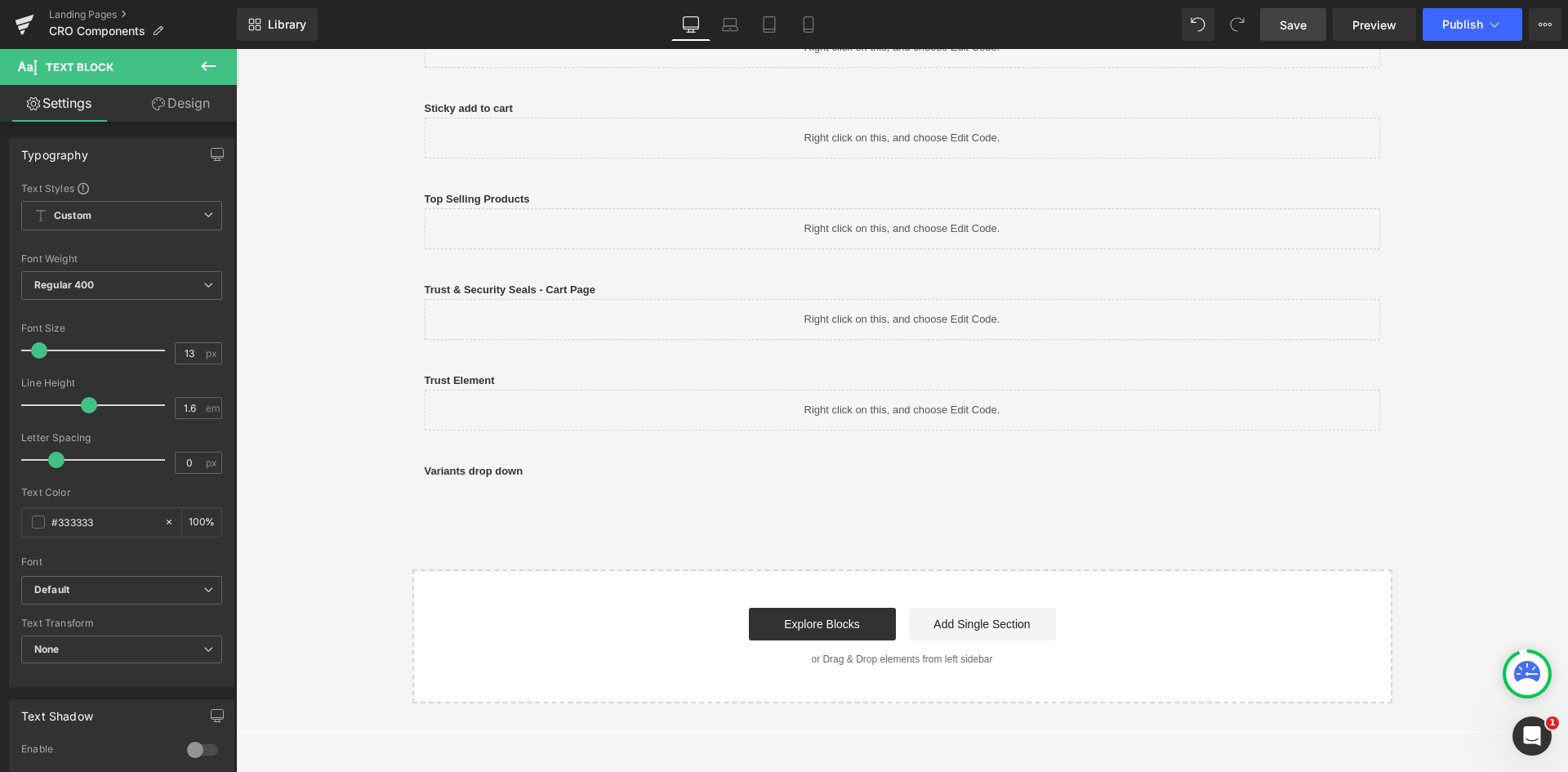
click at [215, 65] on icon at bounding box center [208, 66] width 19 height 19
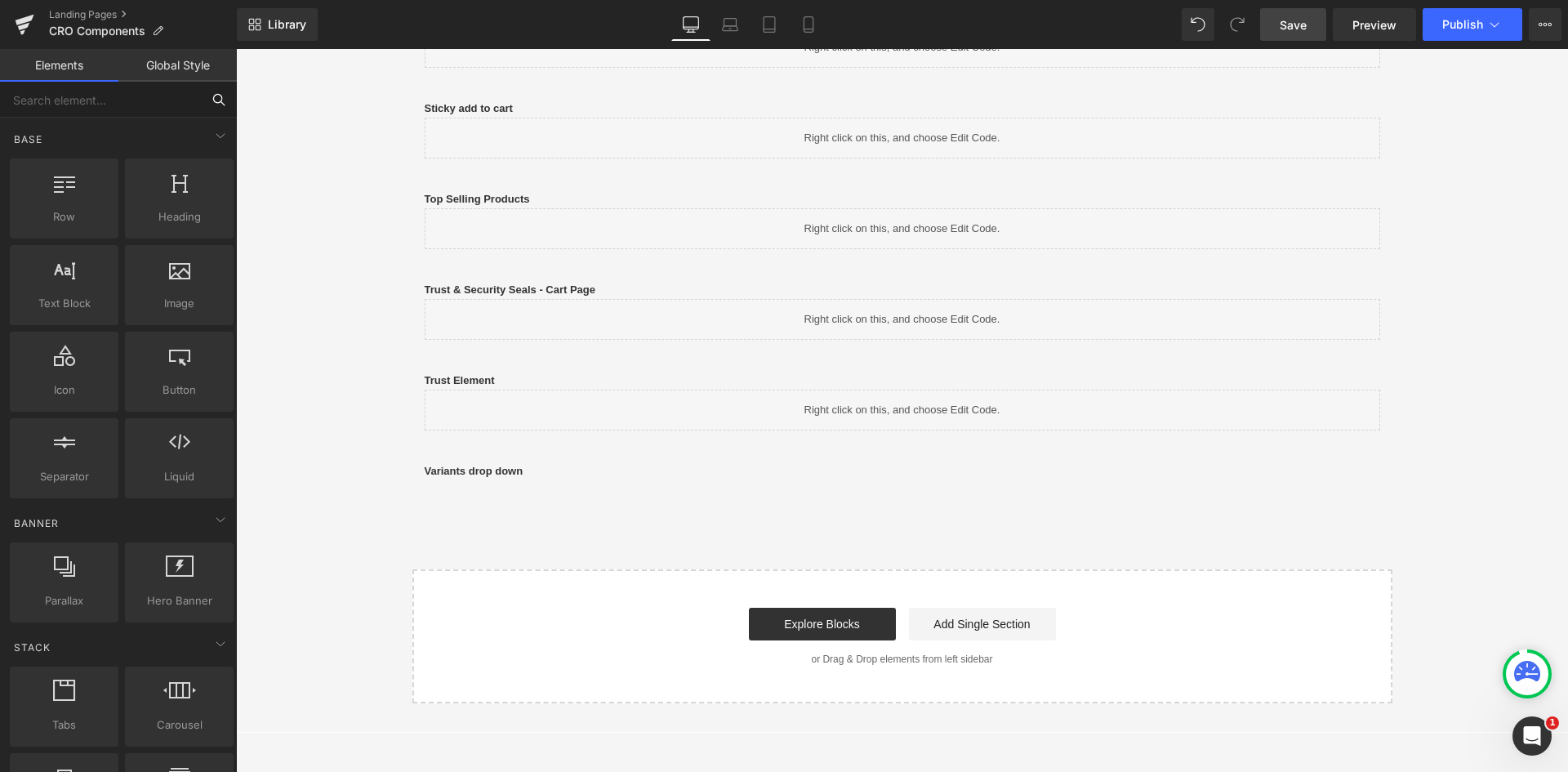
click at [89, 98] on input "text" at bounding box center [100, 99] width 201 height 36
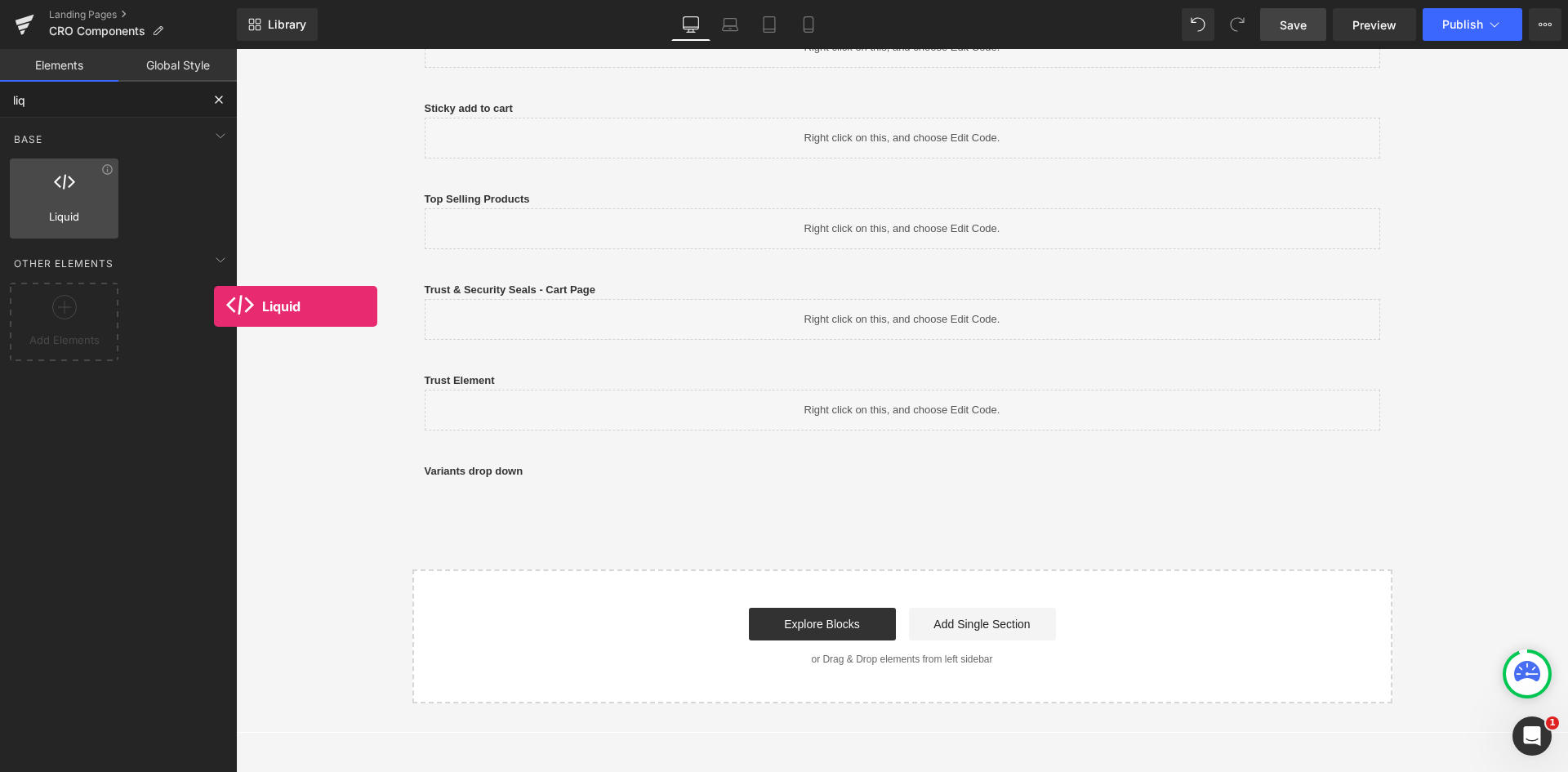
drag, startPoint x: 66, startPoint y: 199, endPoint x: 19, endPoint y: 197, distance: 47.0
click at [19, 197] on div at bounding box center [65, 190] width 99 height 36
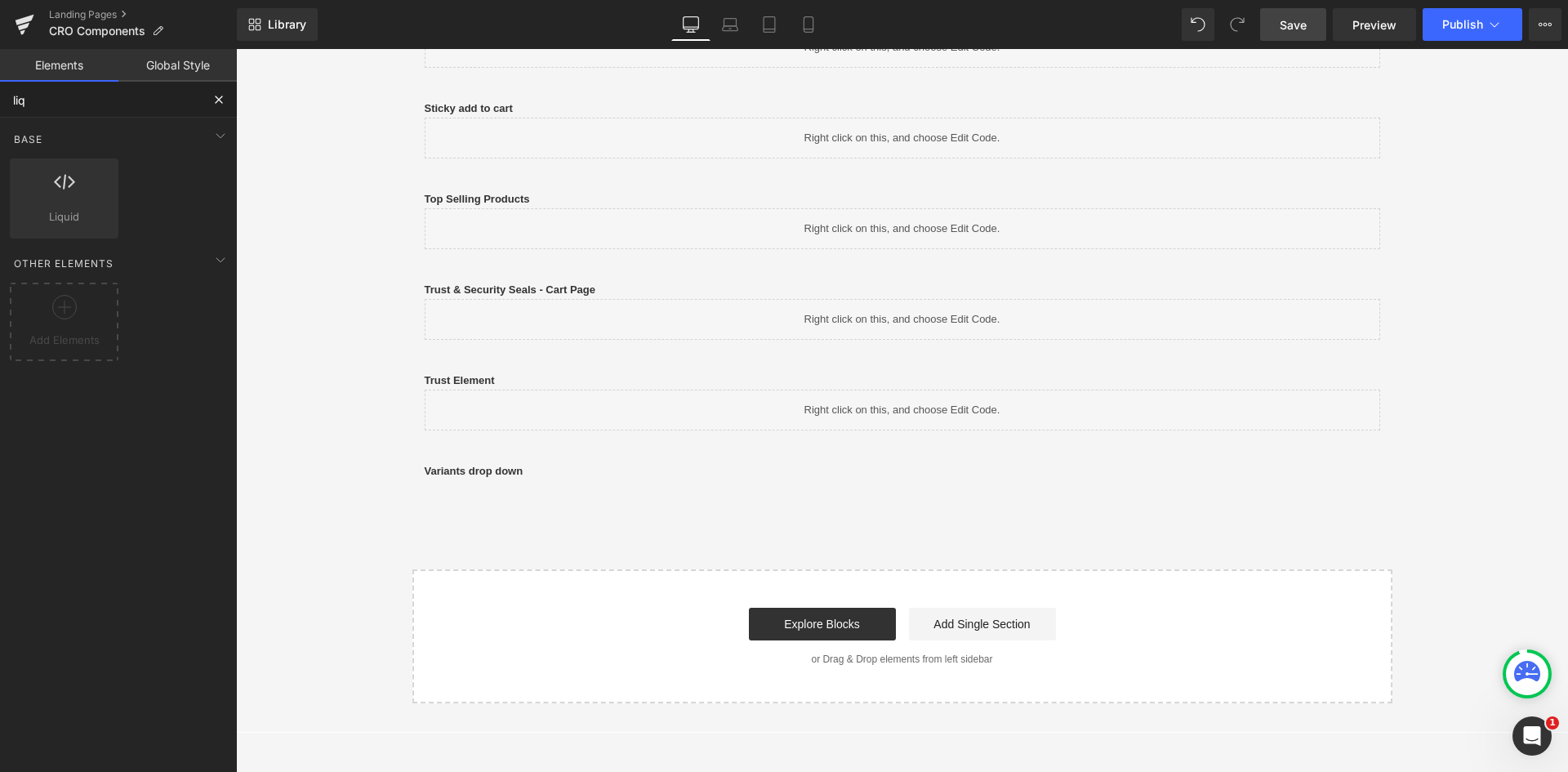
type input "liq"
click at [1302, 36] on link "Save" at bounding box center [1293, 24] width 66 height 33
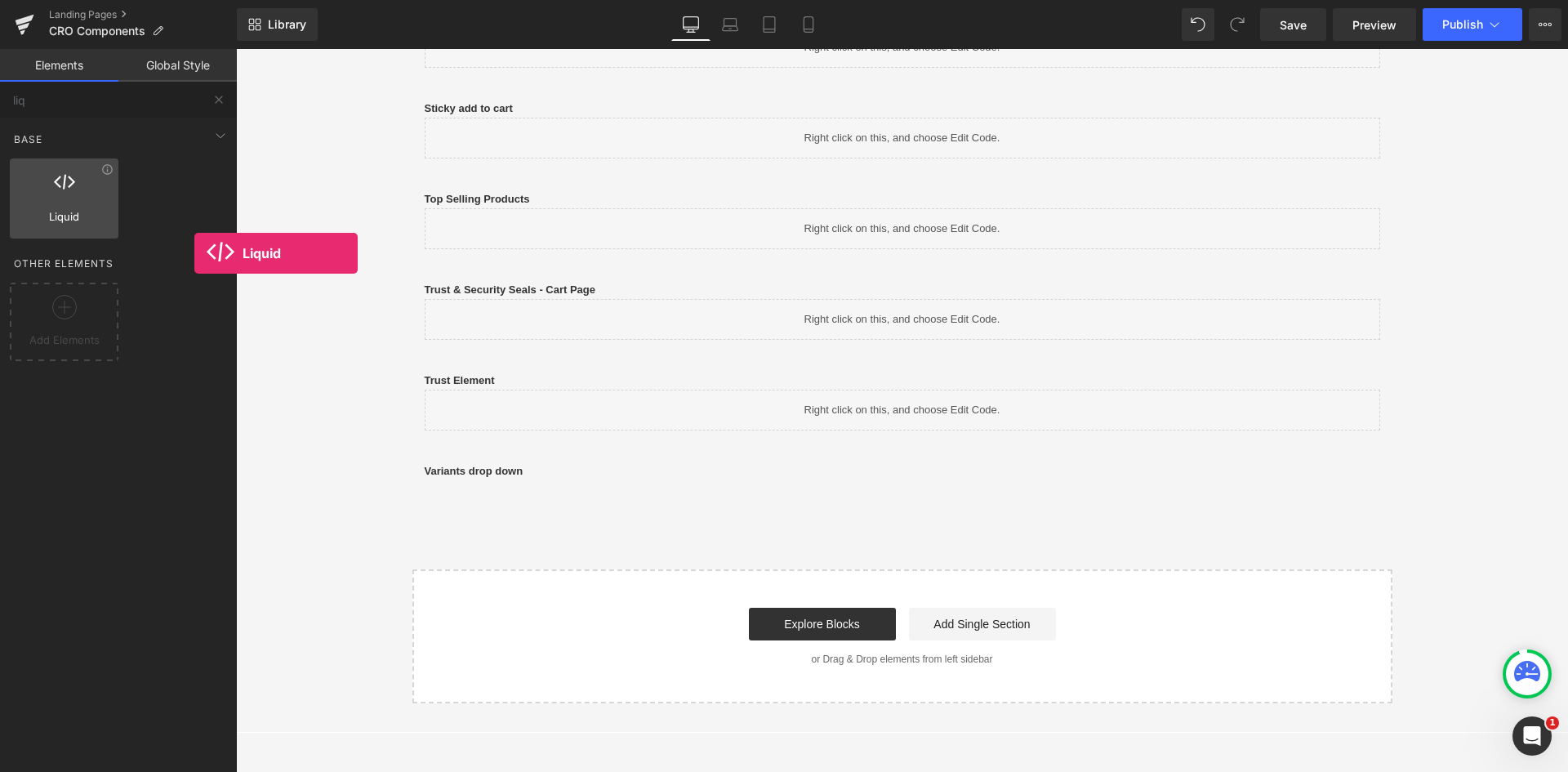
drag, startPoint x: 68, startPoint y: 223, endPoint x: 27, endPoint y: 178, distance: 60.9
click at [27, 178] on div "Liquid liquid, custom code, html, javascript, css, reviews, apps, applications,…" at bounding box center [64, 199] width 109 height 80
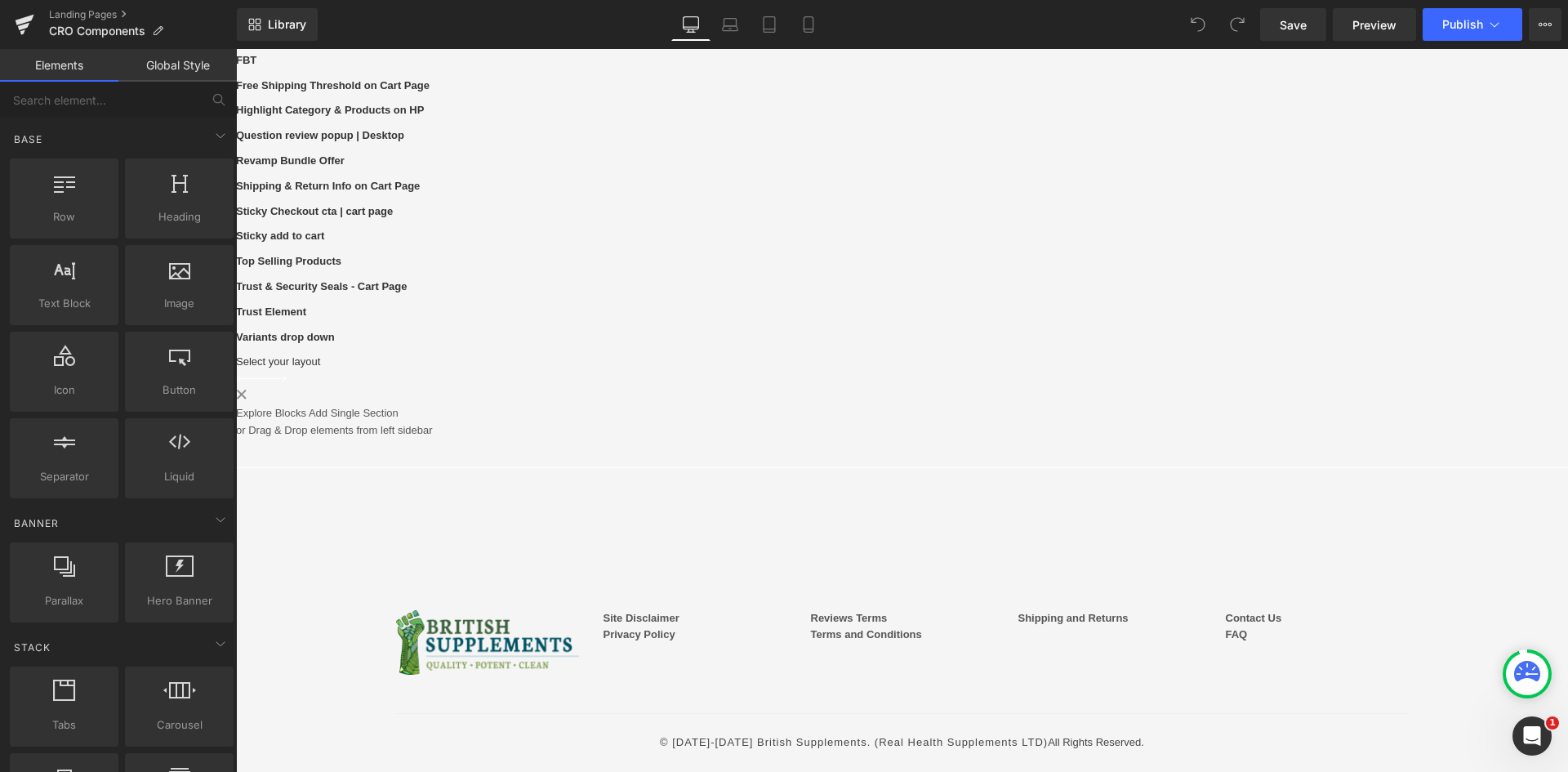
scroll to position [1144, 0]
click at [110, 113] on input "text" at bounding box center [100, 99] width 201 height 36
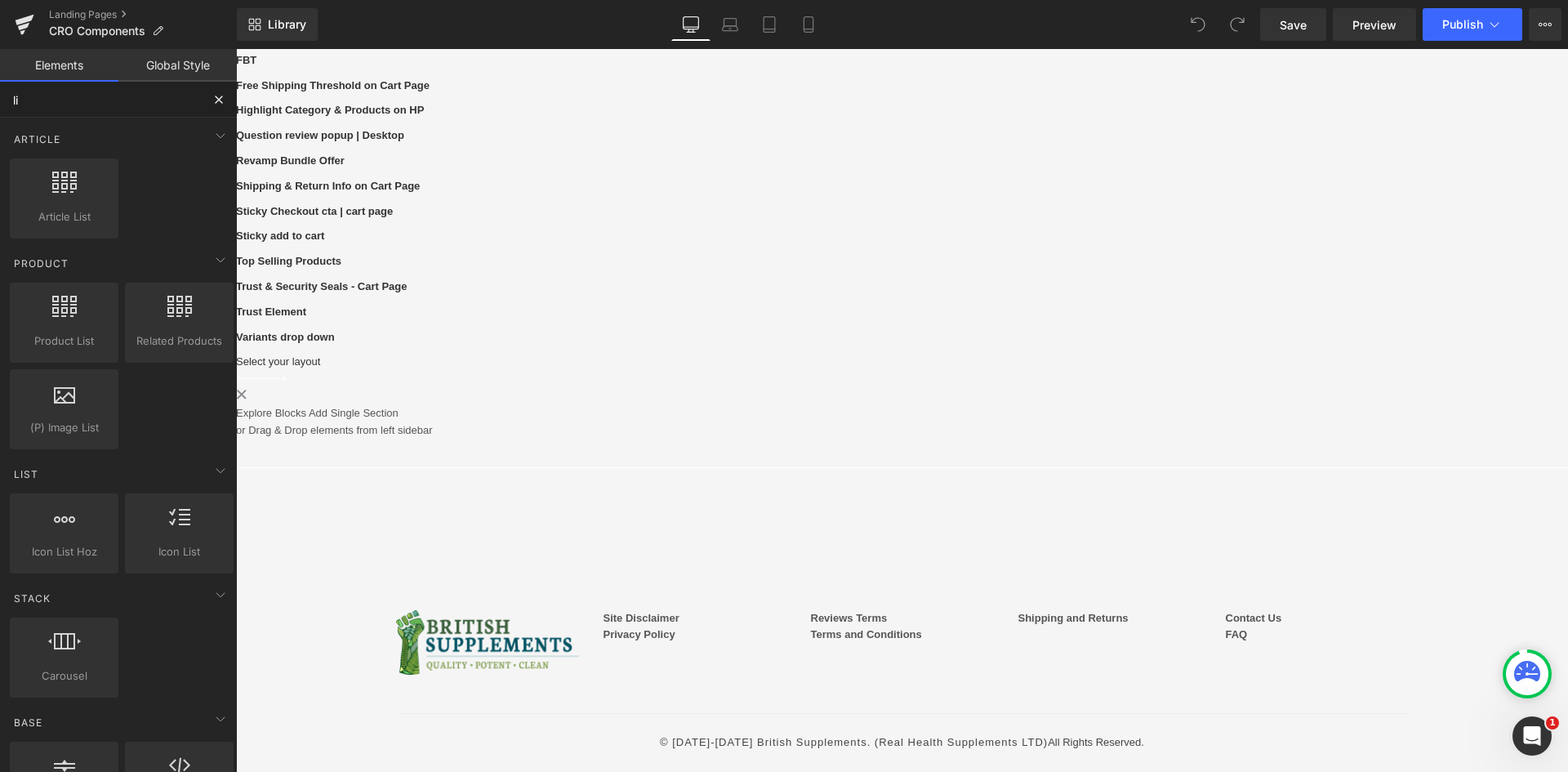
type input "liq"
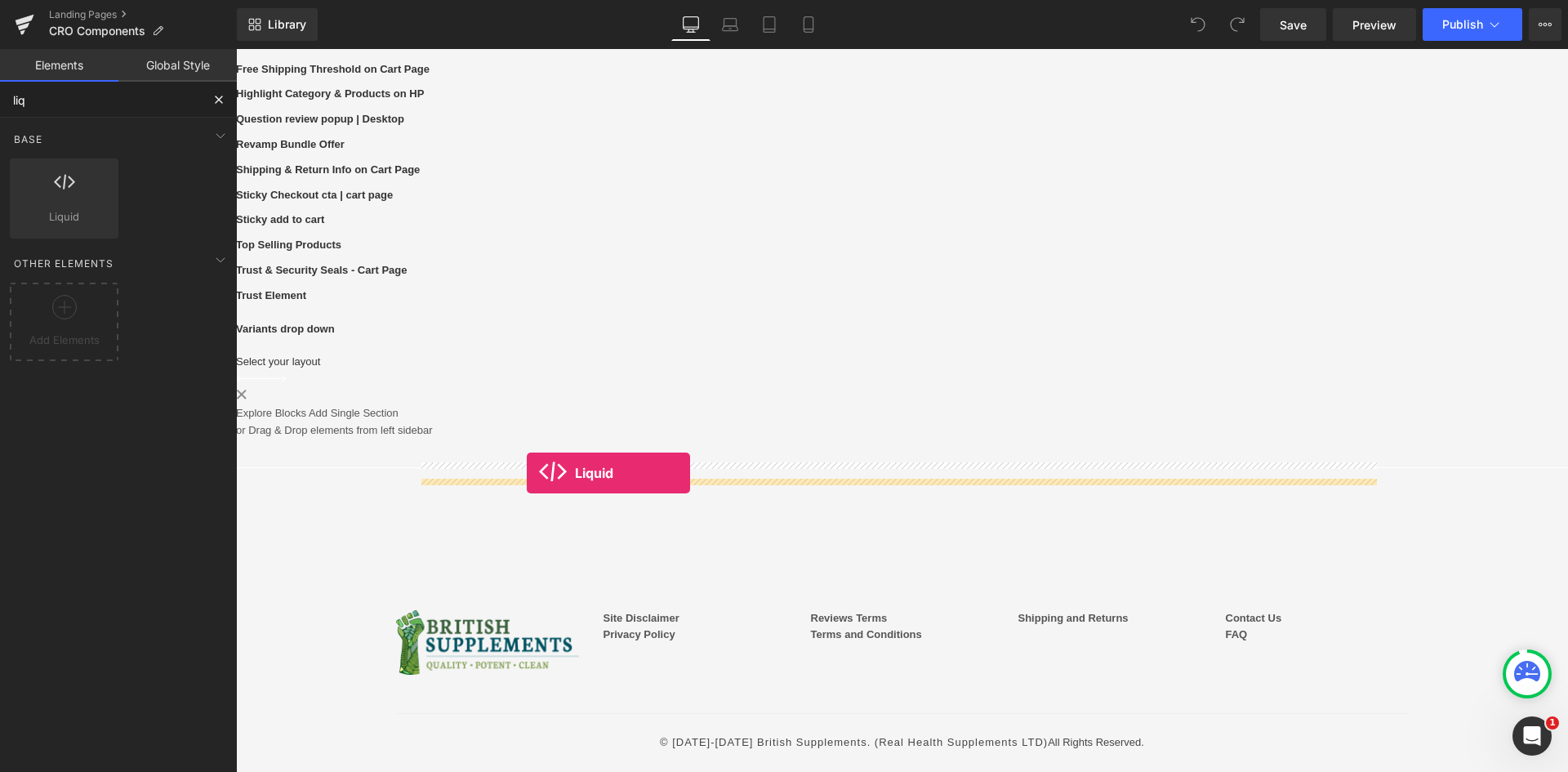
drag, startPoint x: 286, startPoint y: 256, endPoint x: 527, endPoint y: 473, distance: 324.3
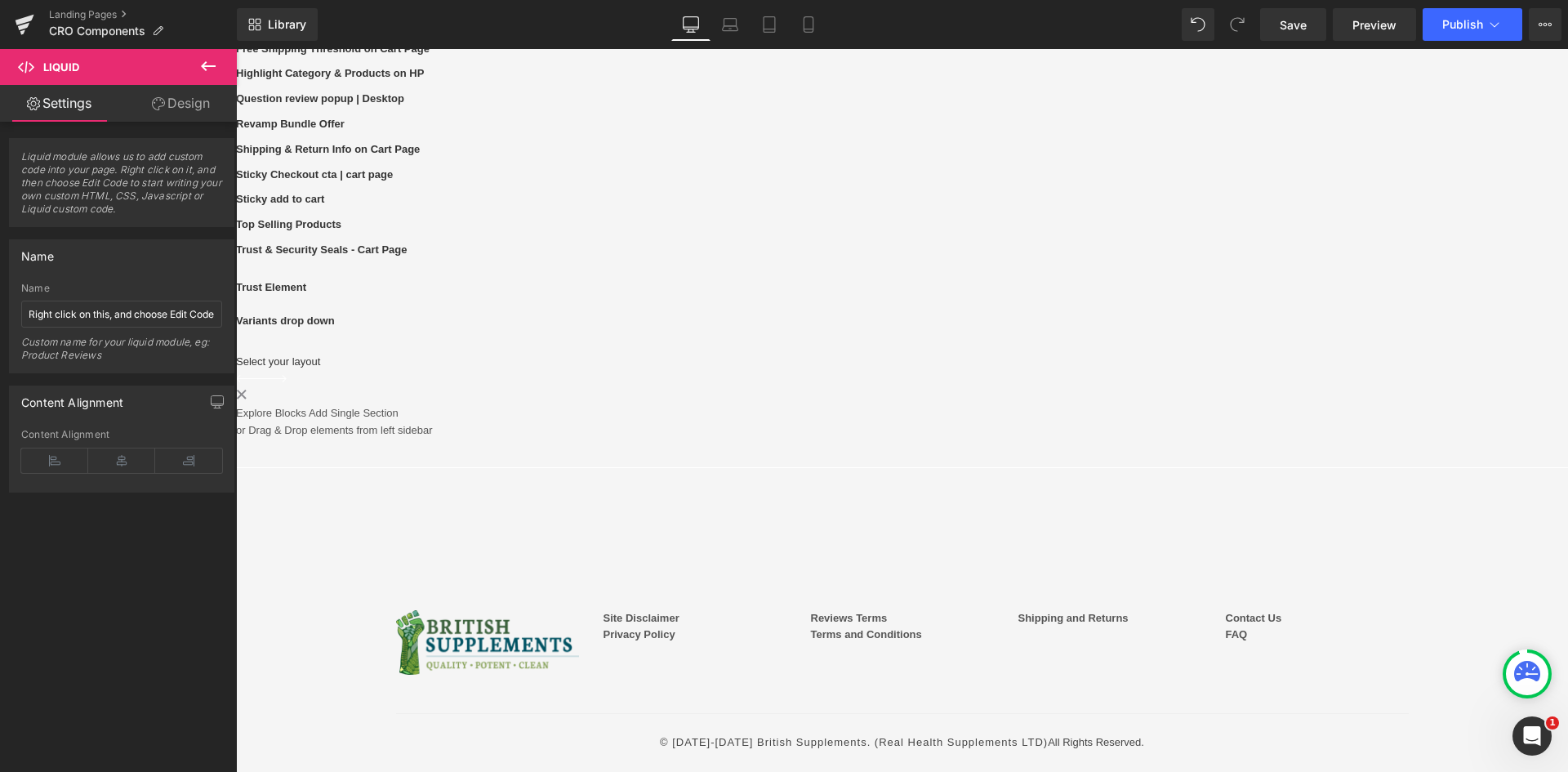
click at [236, 49] on icon at bounding box center [236, 49] width 0 height 0
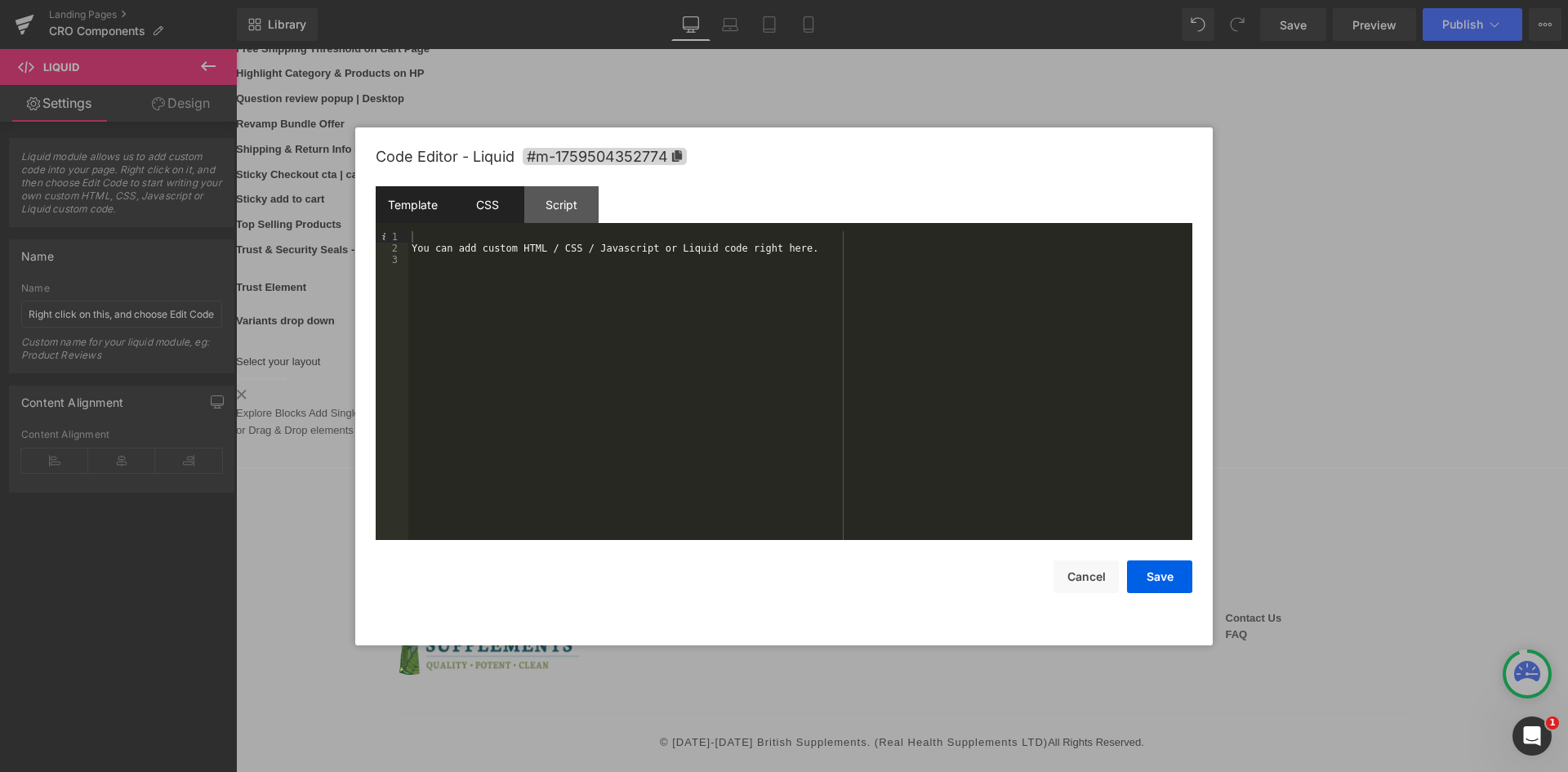
click at [501, 192] on div "CSS" at bounding box center [487, 204] width 74 height 36
click at [544, 268] on div "#m-1759504352774 { }" at bounding box center [800, 397] width 784 height 331
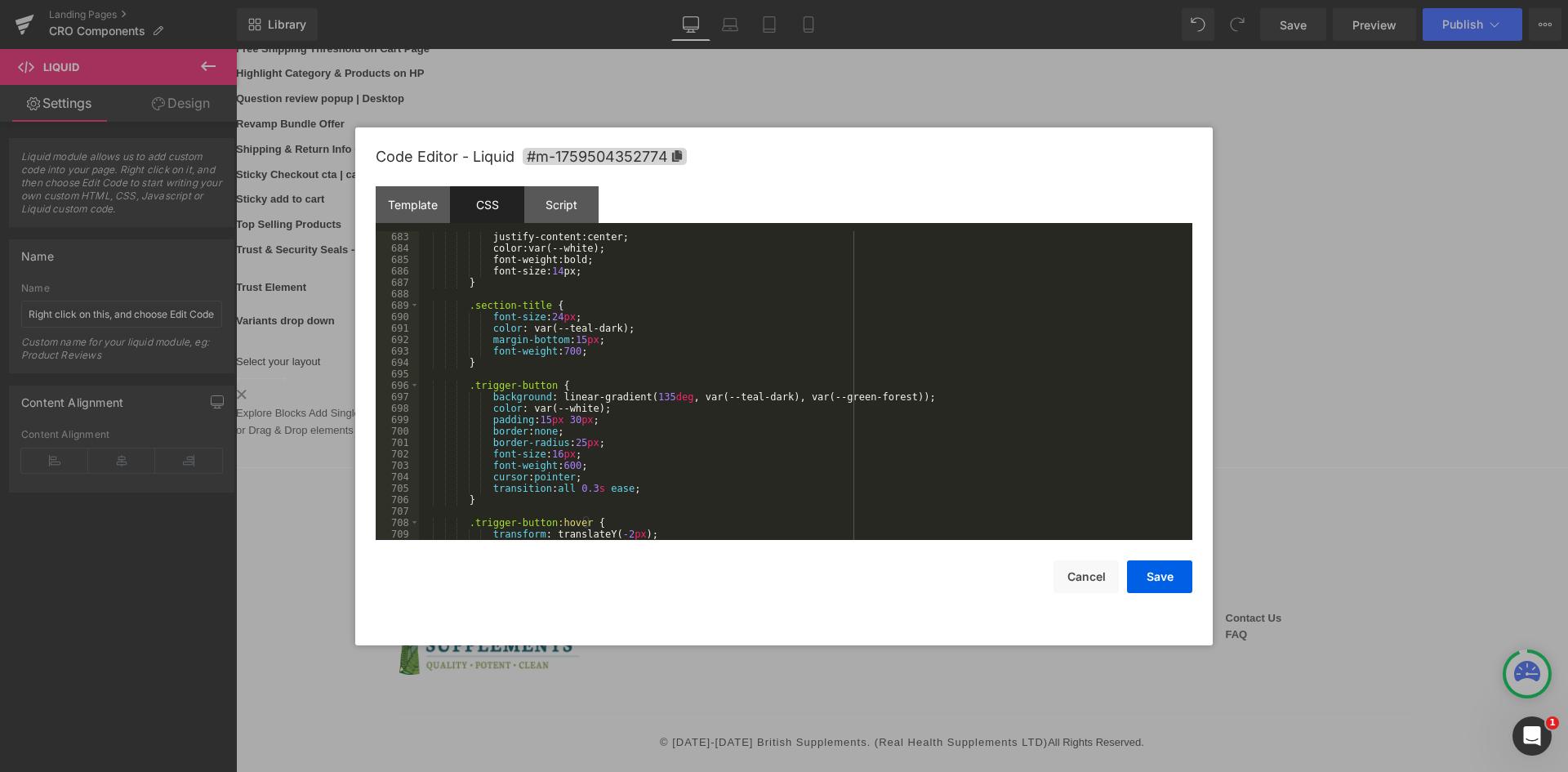
scroll to position [7907, 0]
click at [429, 205] on div "Template" at bounding box center [413, 204] width 74 height 36
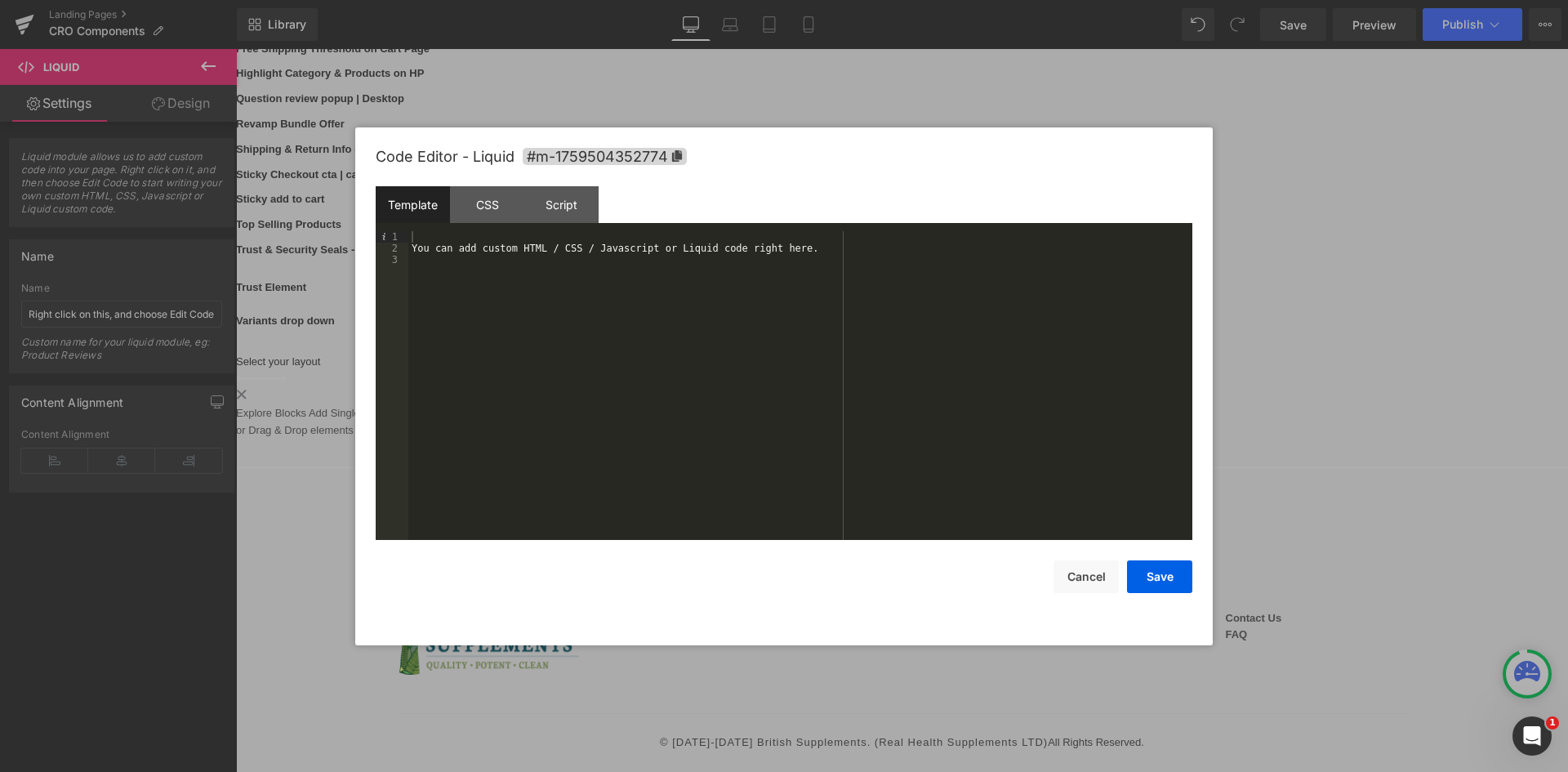
click at [588, 278] on div "You can add custom HTML / CSS / Javascript or Liquid code right here." at bounding box center [800, 397] width 784 height 331
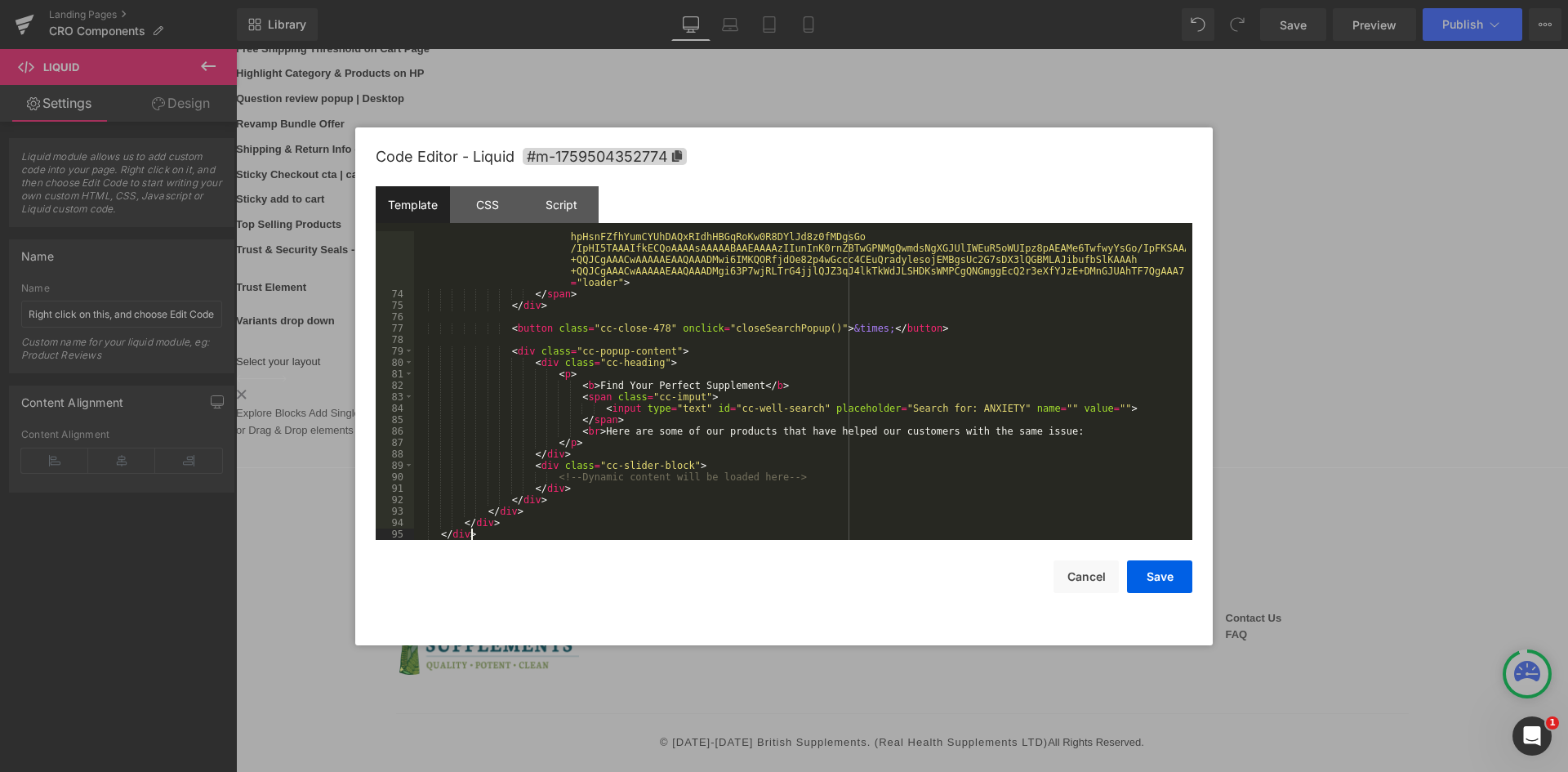
scroll to position [1202, 0]
click at [549, 212] on div "Script" at bounding box center [562, 204] width 74 height 36
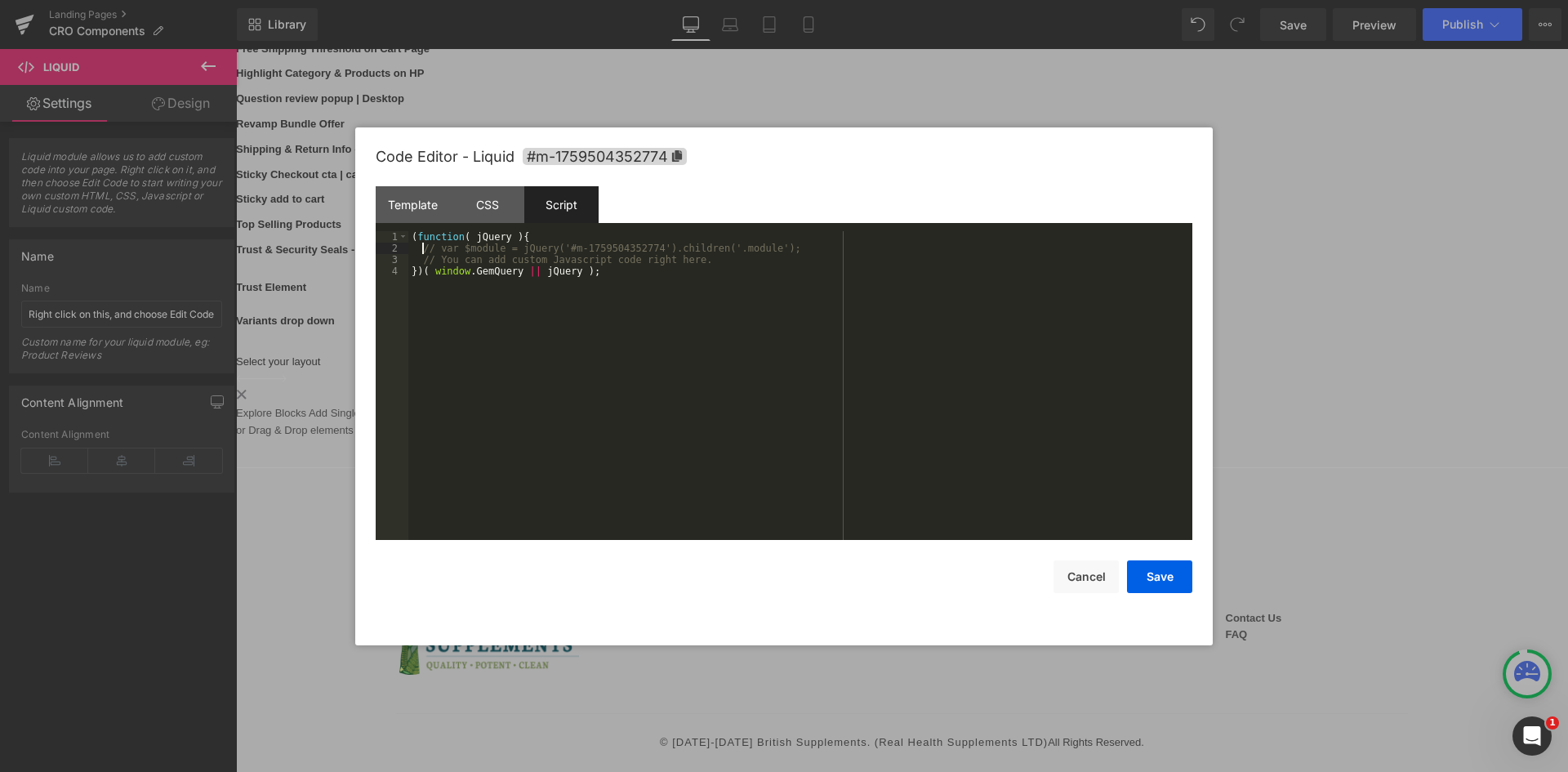
click at [423, 246] on div "( function ( jQuery ) { // var $module = jQuery('#m-1759504352774').children('.…" at bounding box center [800, 397] width 784 height 331
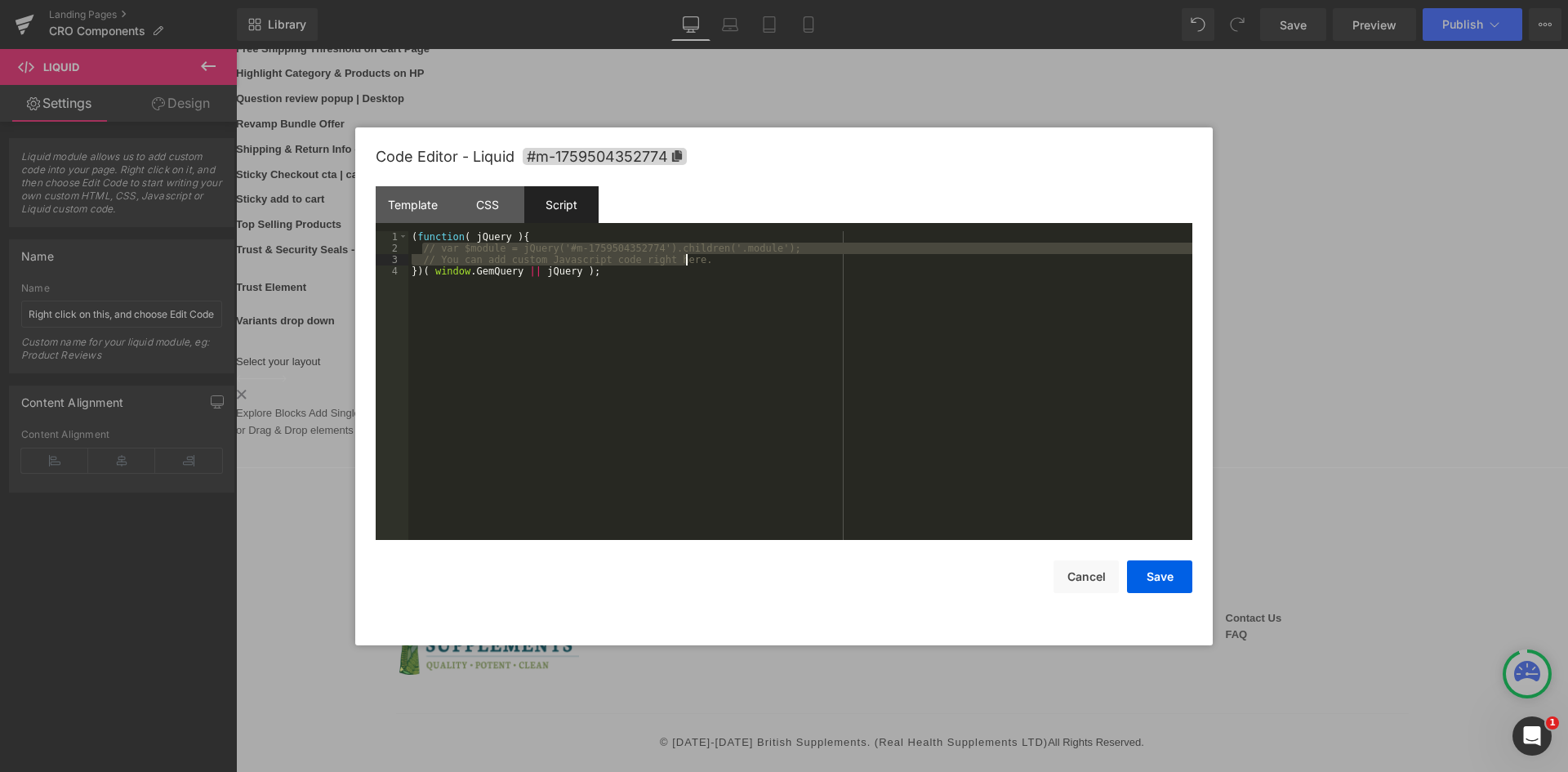
click at [688, 261] on div "( function ( jQuery ) { // var $module = jQuery('#m-1759504352774').children('.…" at bounding box center [800, 397] width 784 height 331
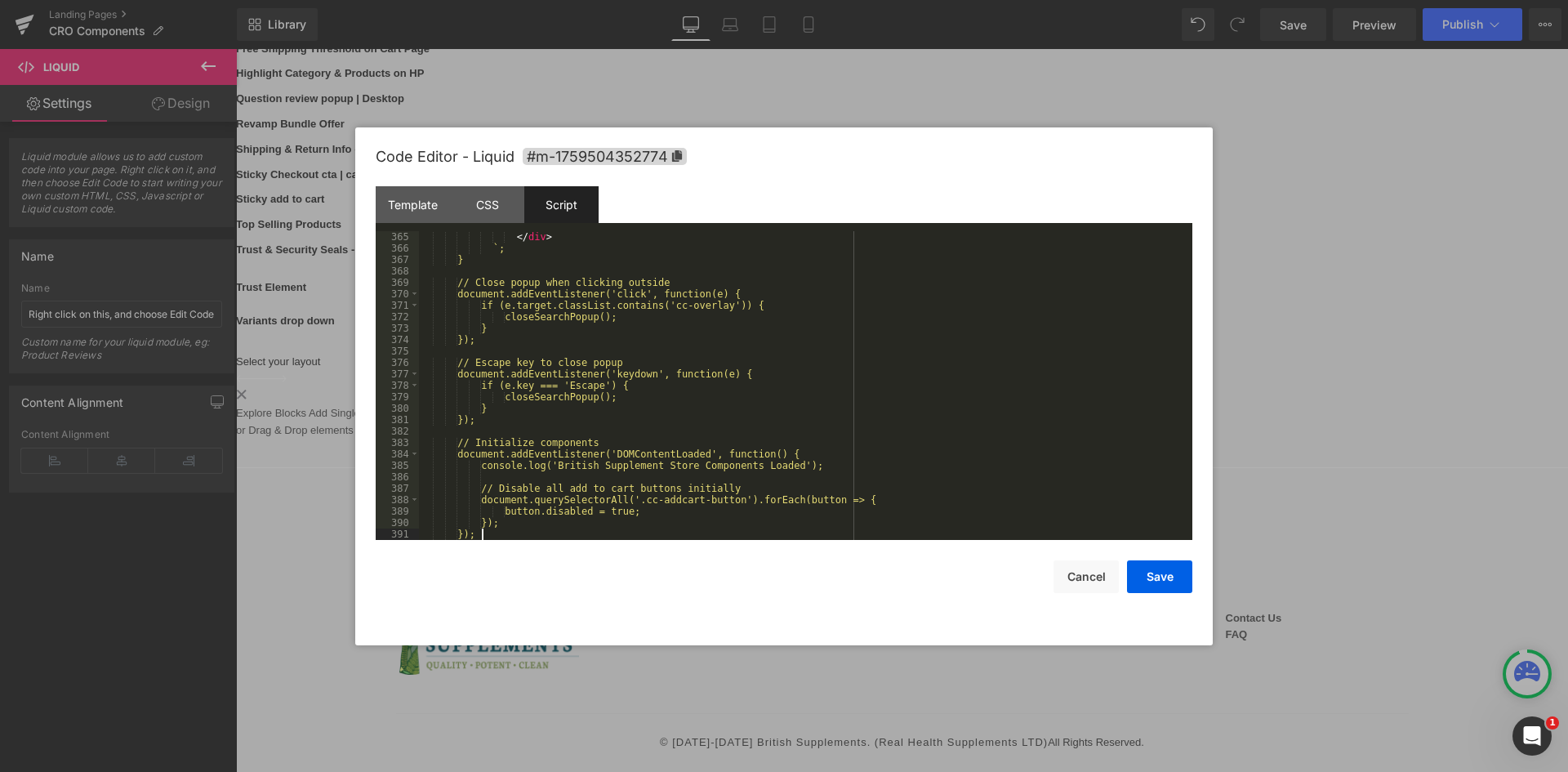
scroll to position [4176, 0]
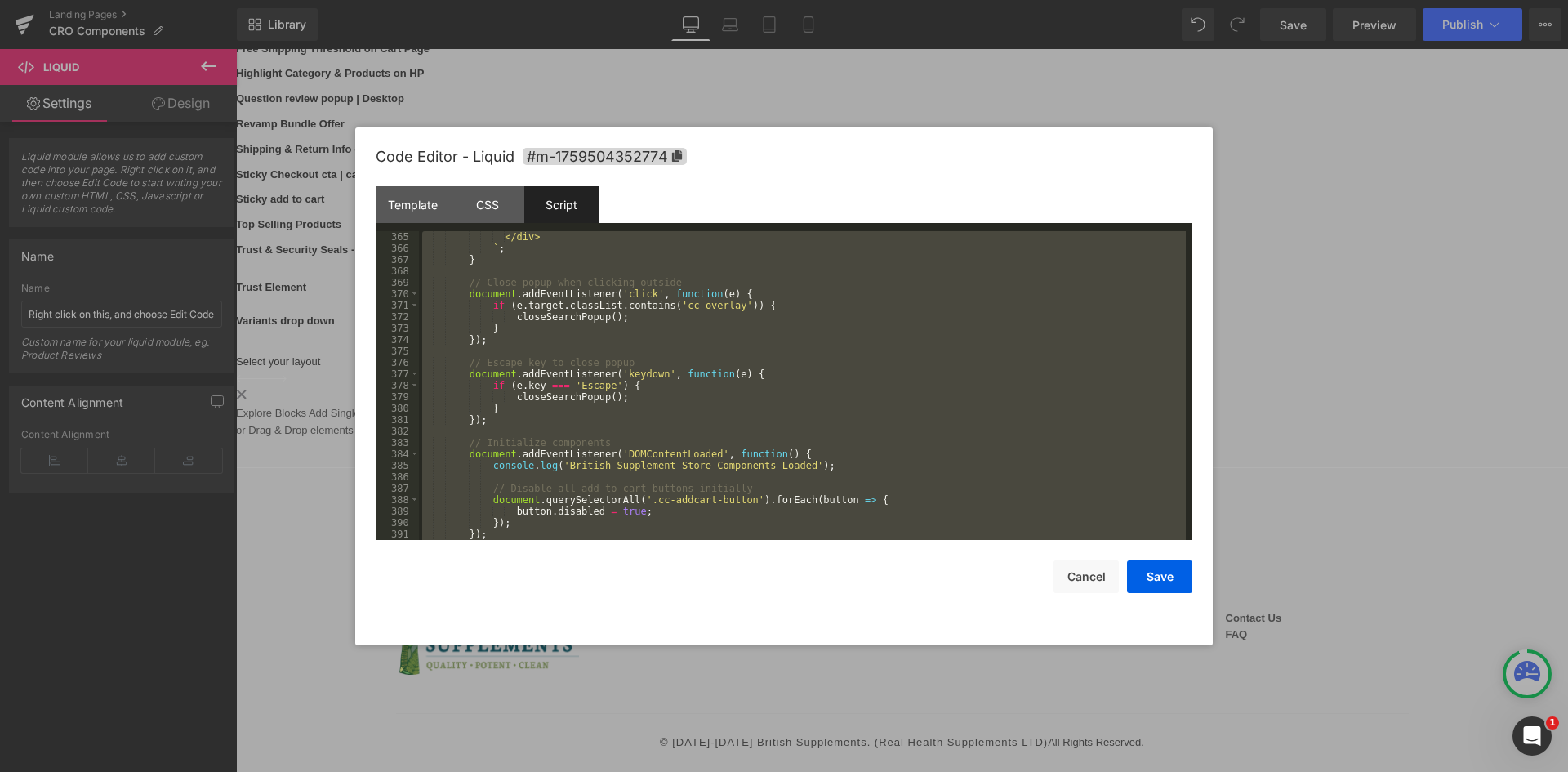
click at [647, 300] on div "</div> ` ; } // Close popup when clicking outside document . addEventListener (…" at bounding box center [803, 386] width 767 height 309
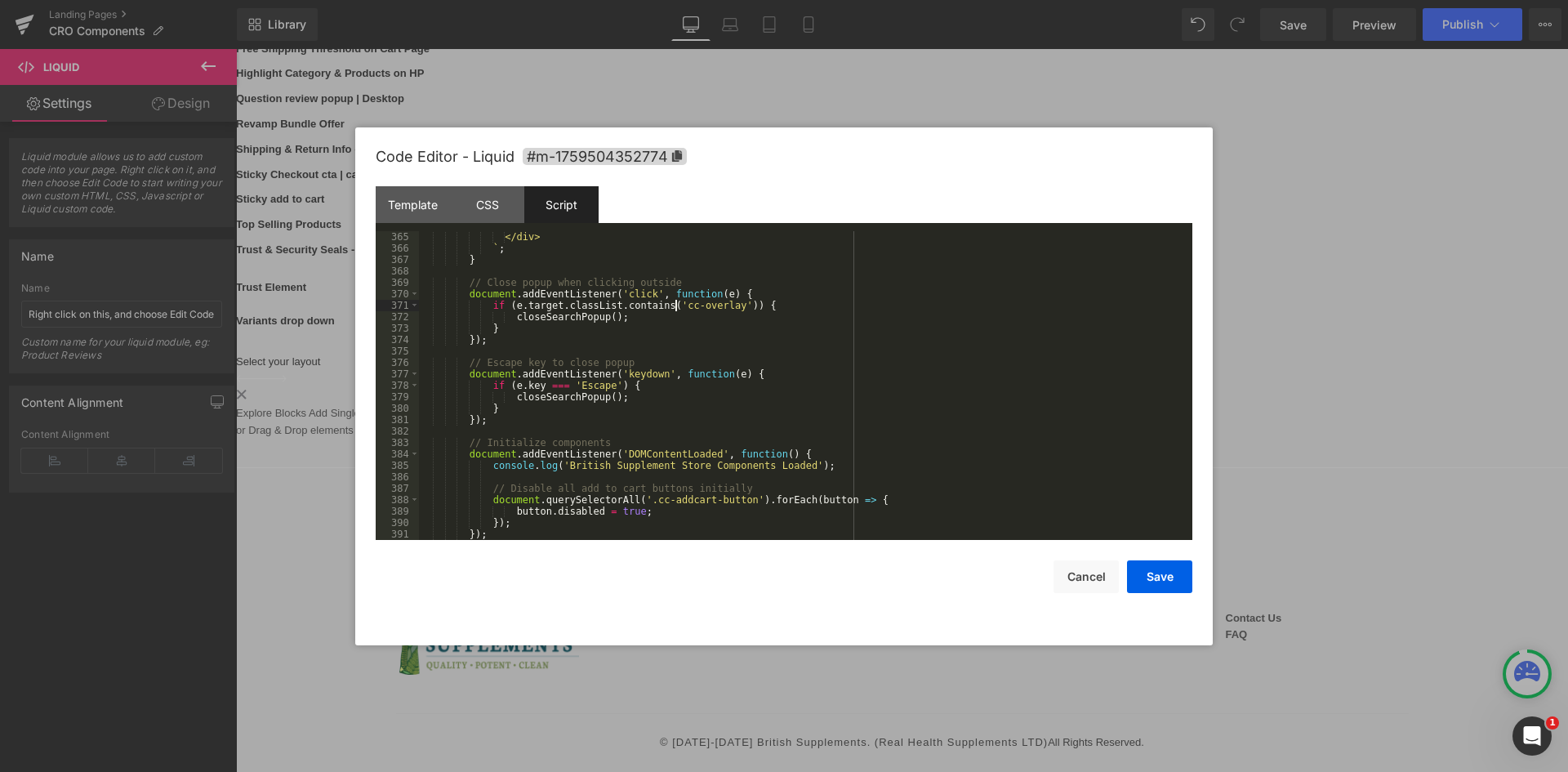
click at [673, 310] on div "</div> ` ; } // Close popup when clicking outside document . addEventListener (…" at bounding box center [803, 397] width 767 height 331
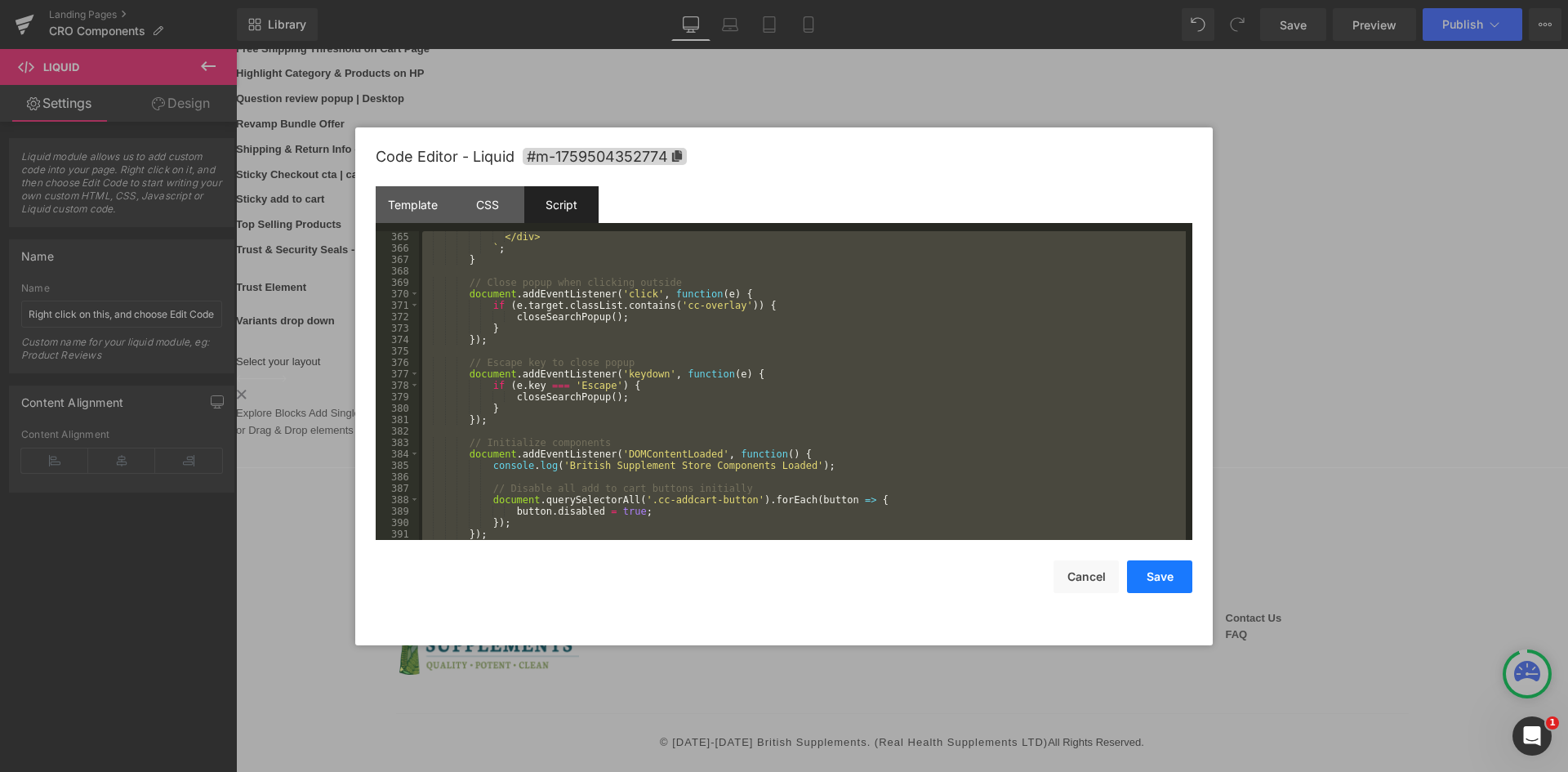
click at [1160, 585] on button "Save" at bounding box center [1160, 577] width 66 height 33
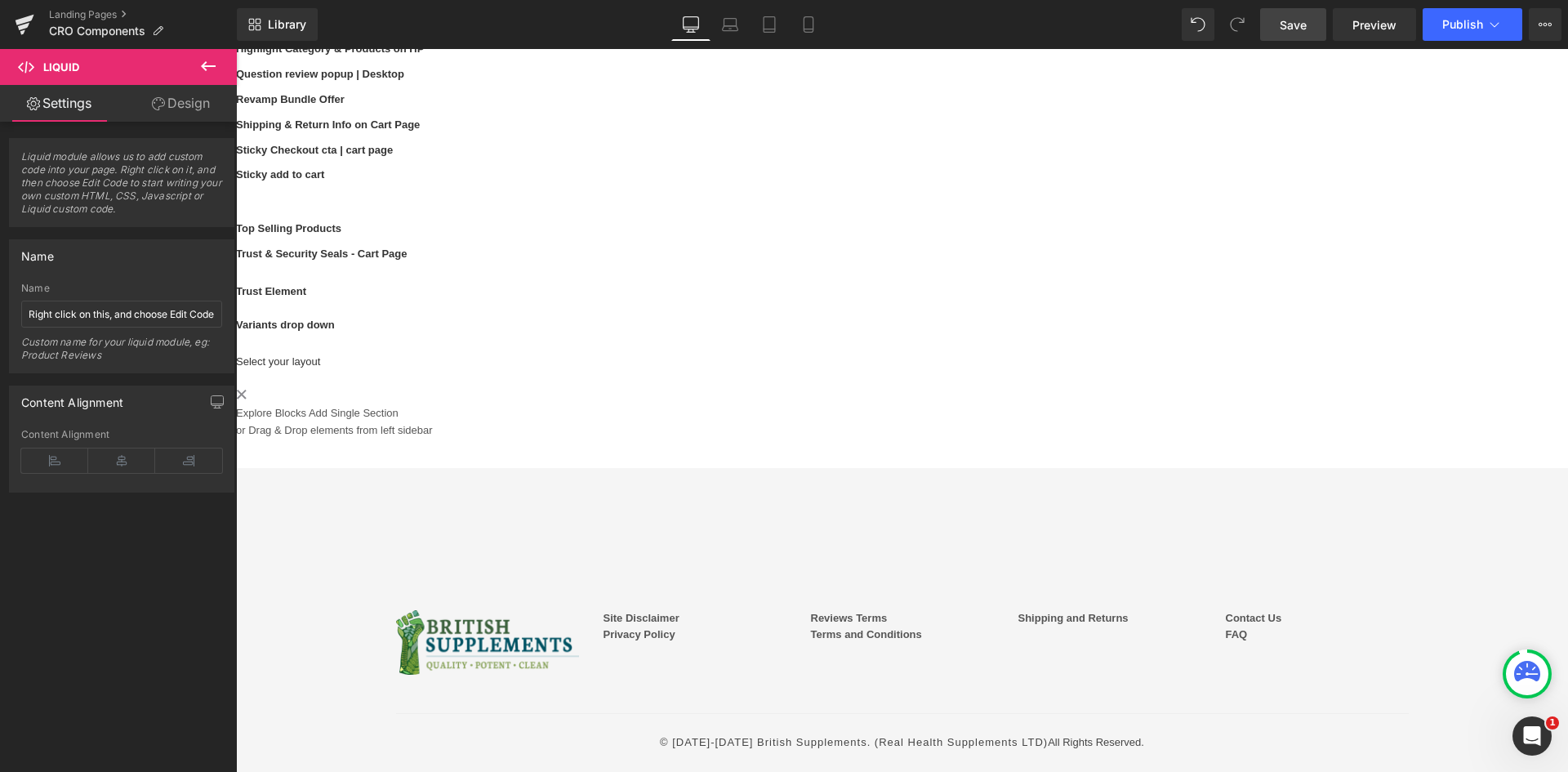
drag, startPoint x: 1308, startPoint y: 36, endPoint x: 976, endPoint y: 63, distance: 333.1
click at [1308, 36] on link "Save" at bounding box center [1293, 24] width 66 height 33
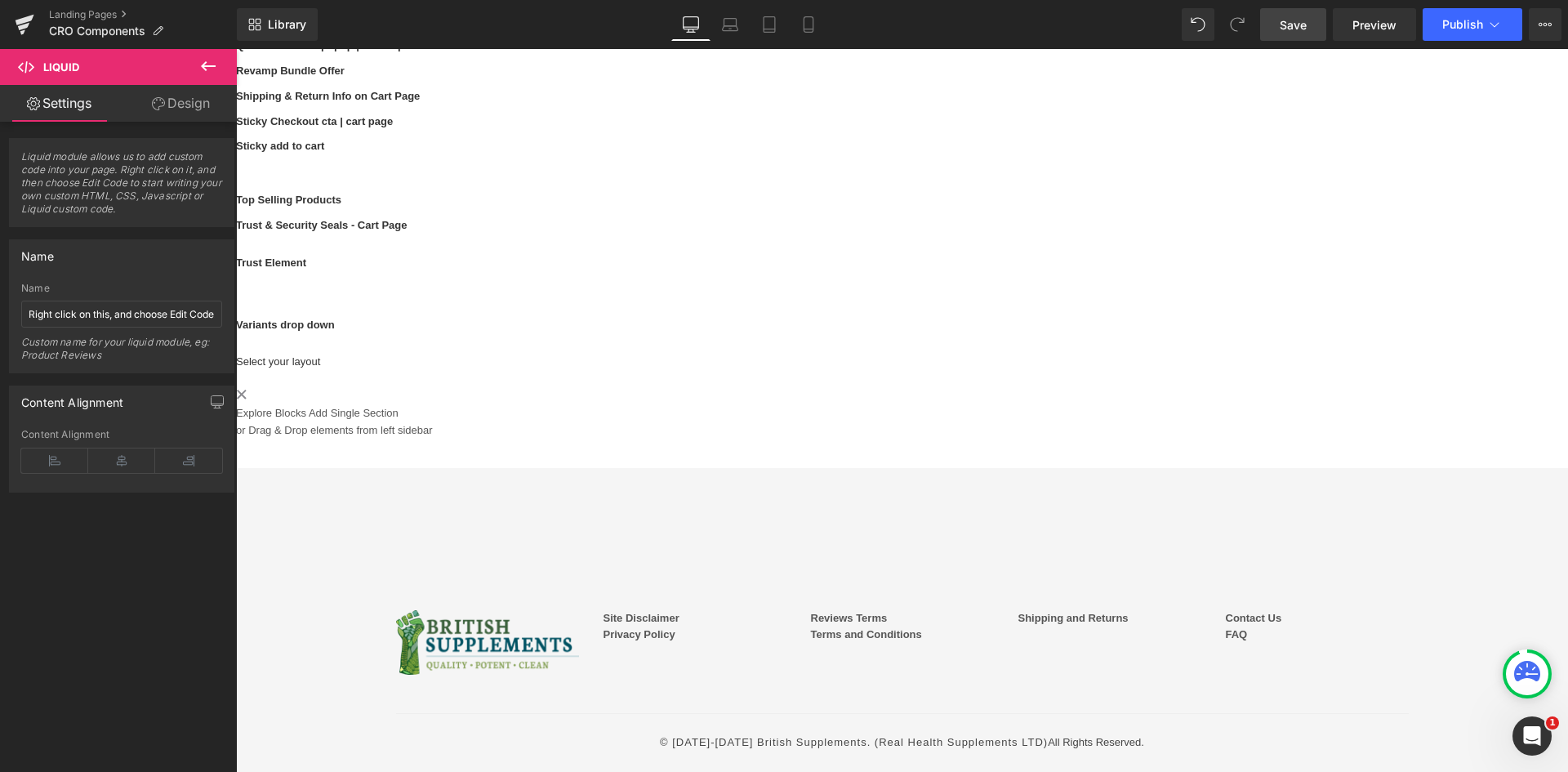
drag, startPoint x: 1293, startPoint y: 35, endPoint x: 1325, endPoint y: 33, distance: 32.1
click at [1293, 35] on link "Save" at bounding box center [1293, 24] width 66 height 33
